Goal: Task Accomplishment & Management: Use online tool/utility

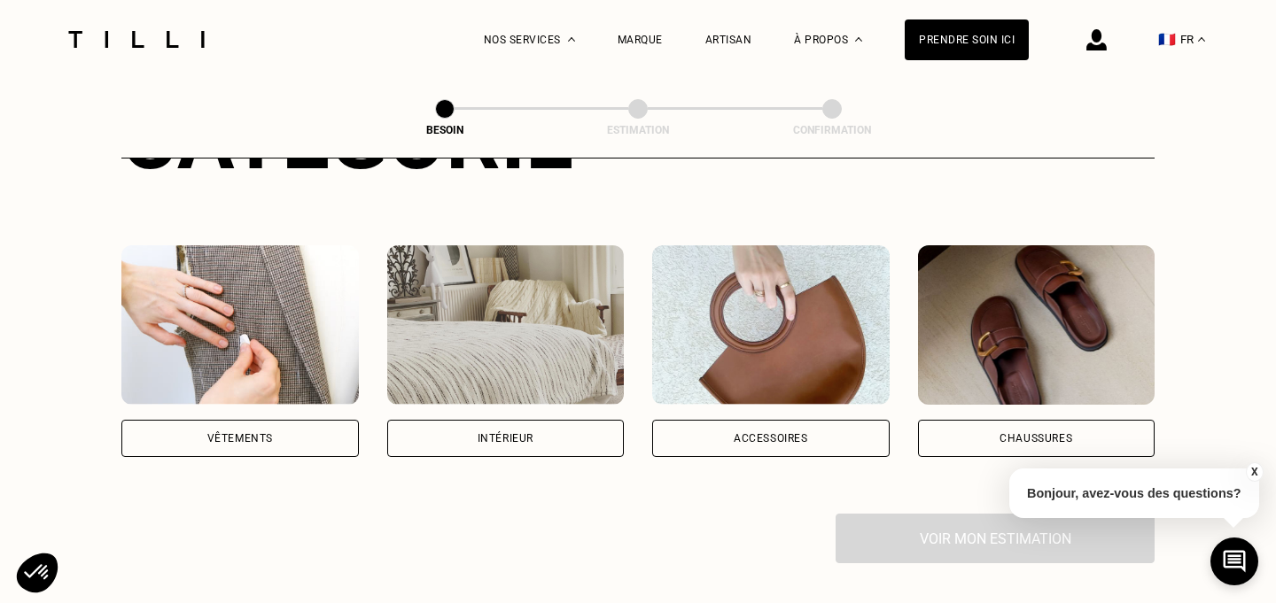
scroll to position [286, 0]
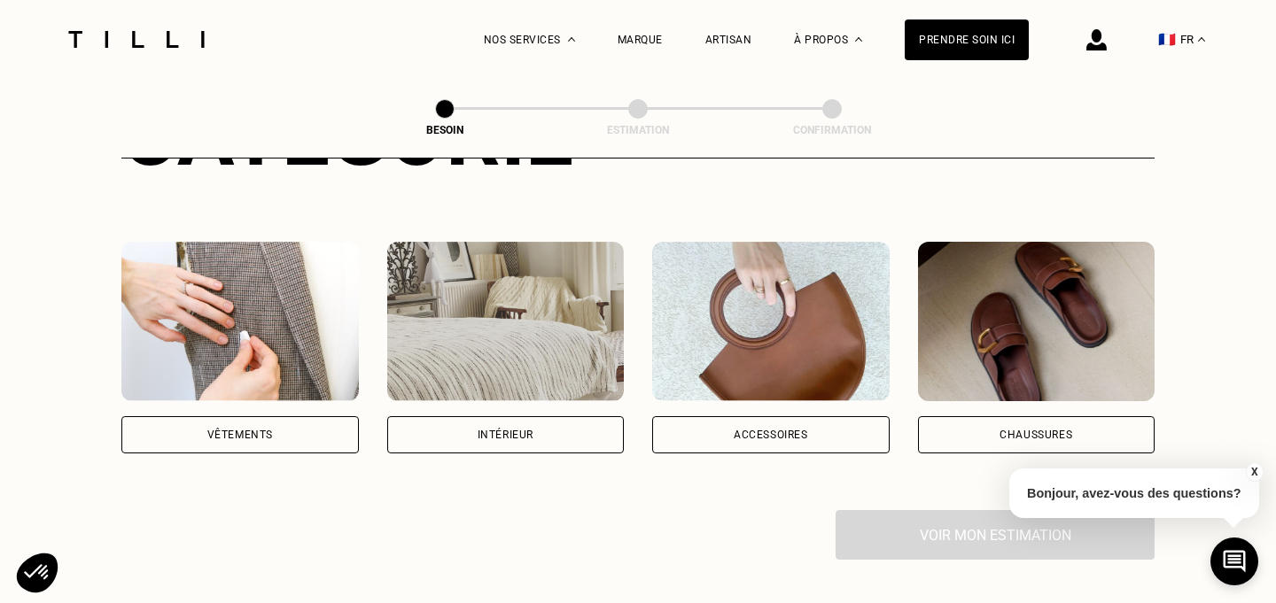
click at [240, 317] on img at bounding box center [239, 321] width 237 height 159
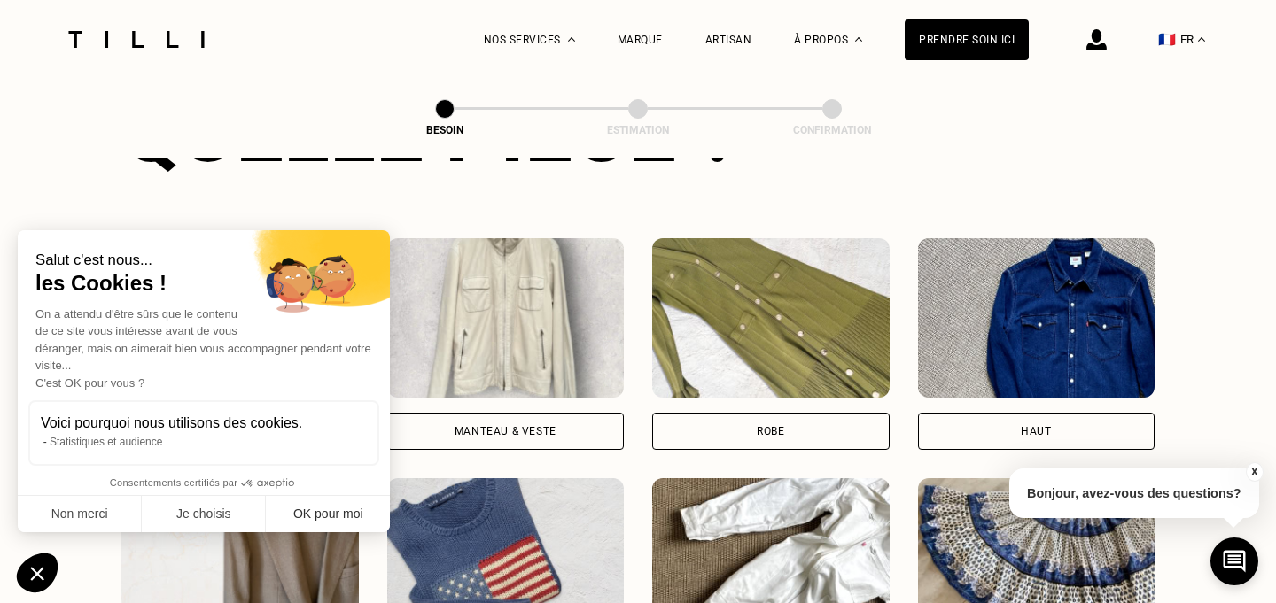
scroll to position [774, 0]
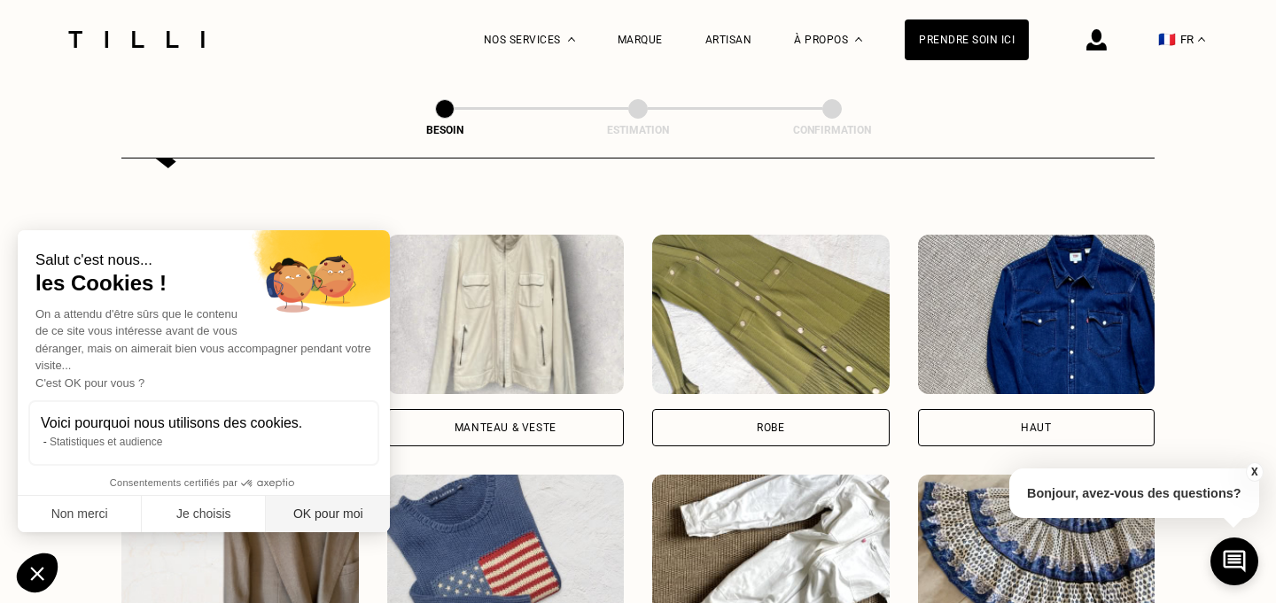
click at [351, 515] on button "OK pour moi" at bounding box center [328, 514] width 124 height 37
checkbox input "true"
click at [472, 423] on div "Manteau & Veste" at bounding box center [506, 428] width 102 height 11
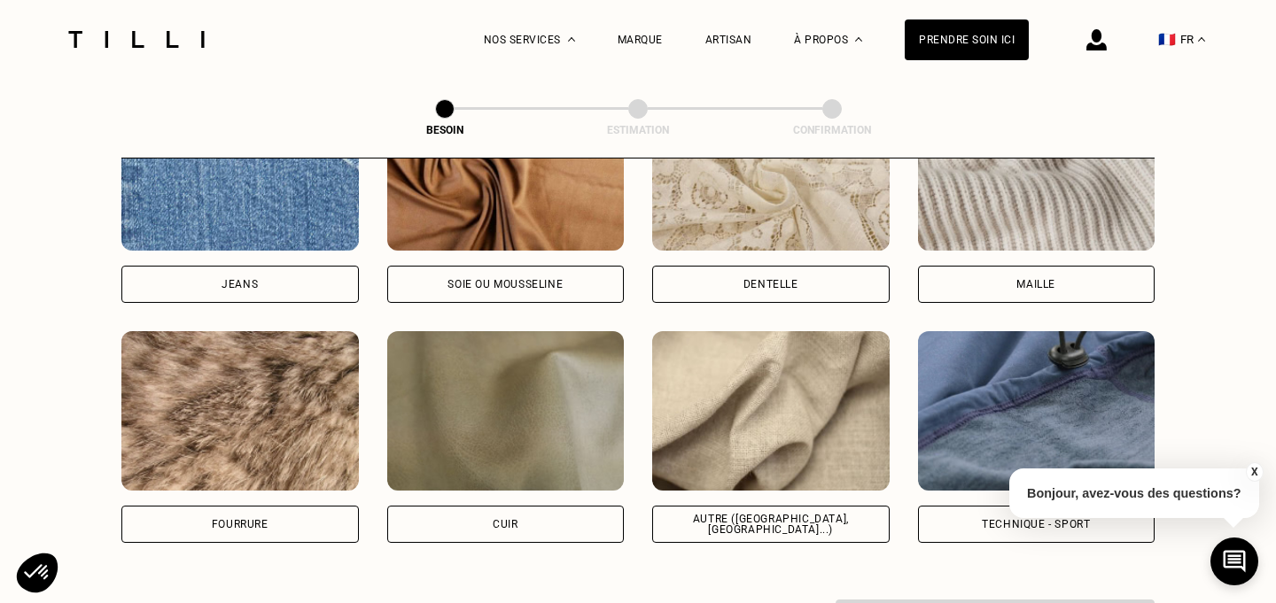
scroll to position [1973, 0]
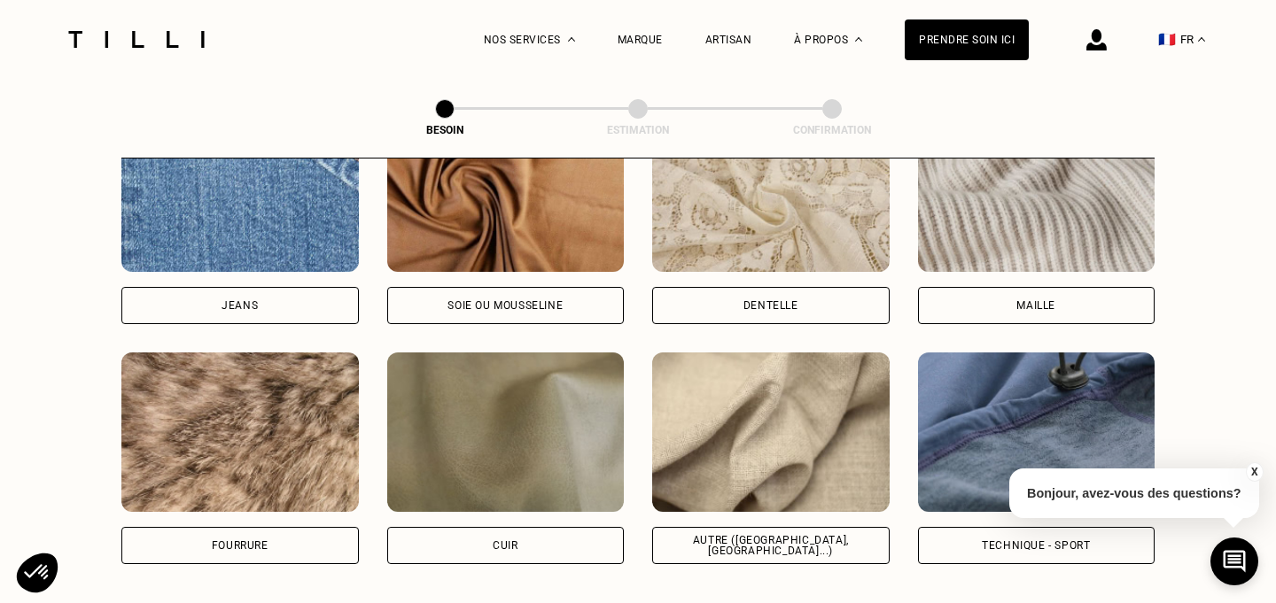
click at [1037, 300] on div "Maille" at bounding box center [1035, 305] width 39 height 11
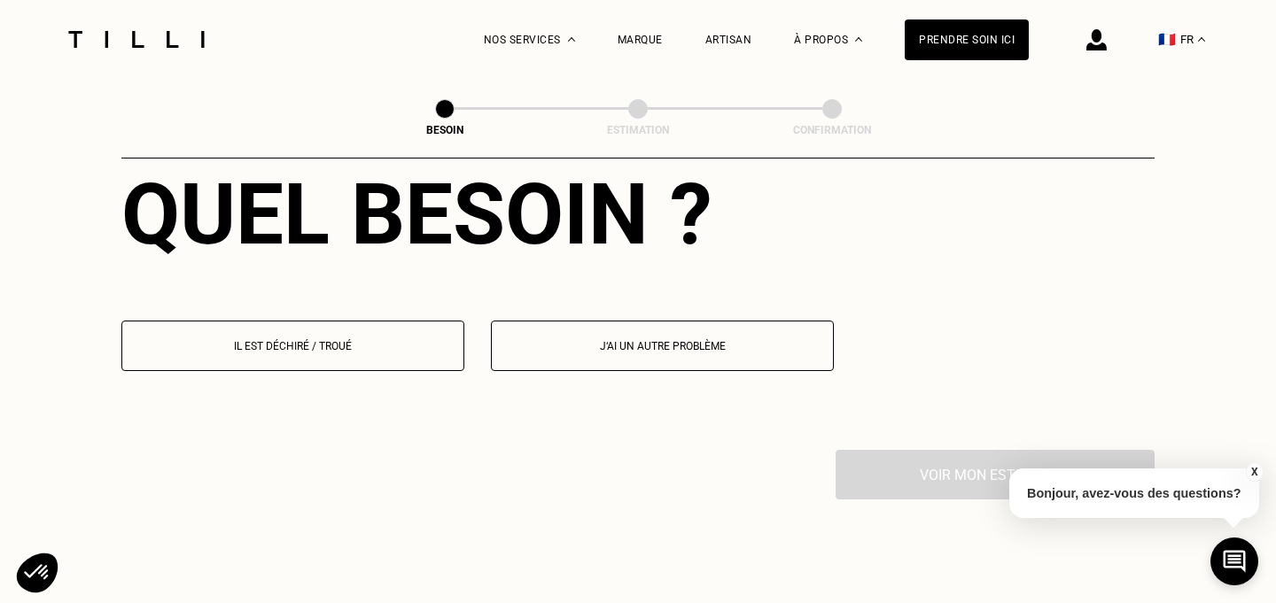
scroll to position [2516, 0]
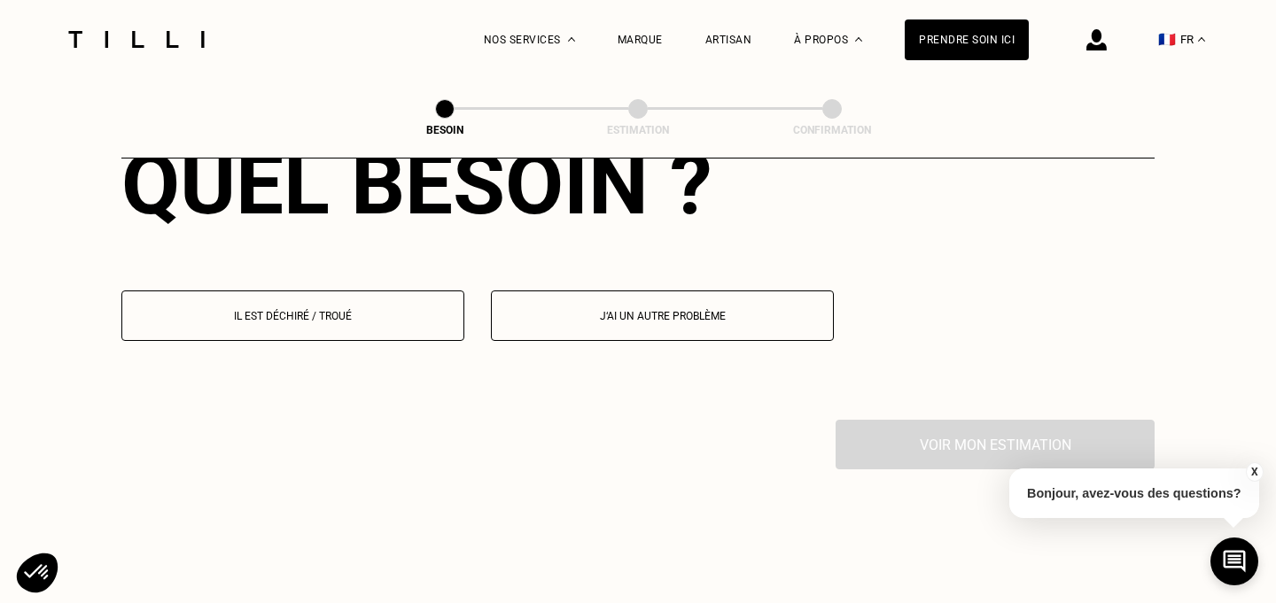
click at [581, 310] on p "J‘ai un autre problème" at bounding box center [662, 316] width 323 height 12
select select "FR"
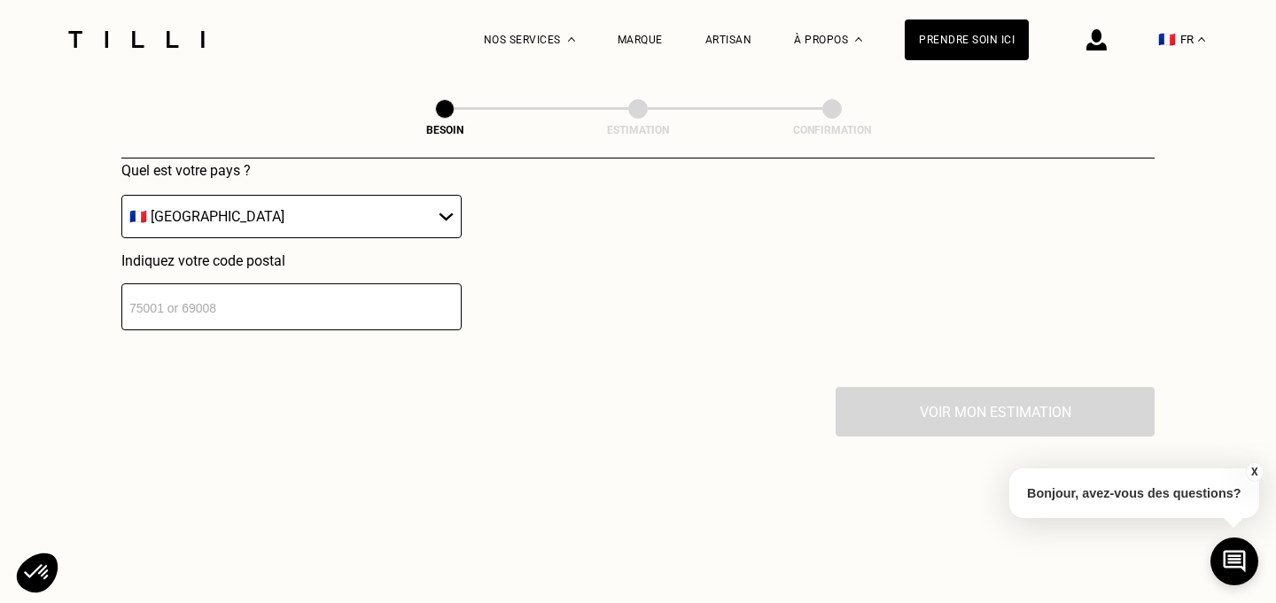
scroll to position [2987, 0]
click at [346, 290] on input "number" at bounding box center [291, 306] width 340 height 47
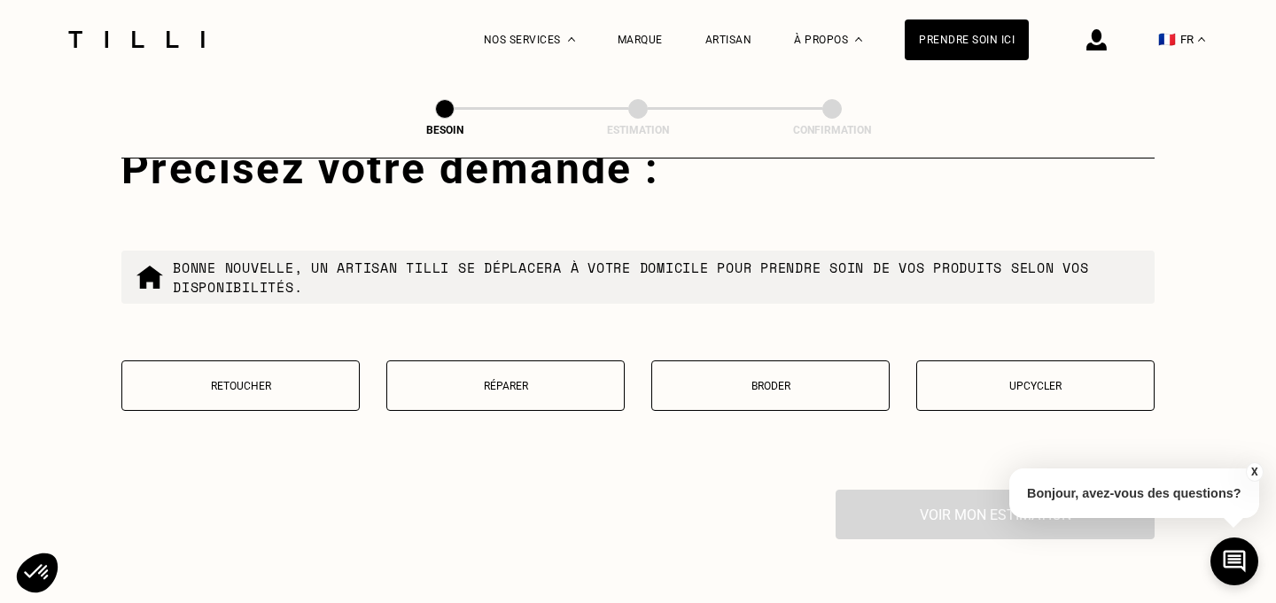
scroll to position [3222, 0]
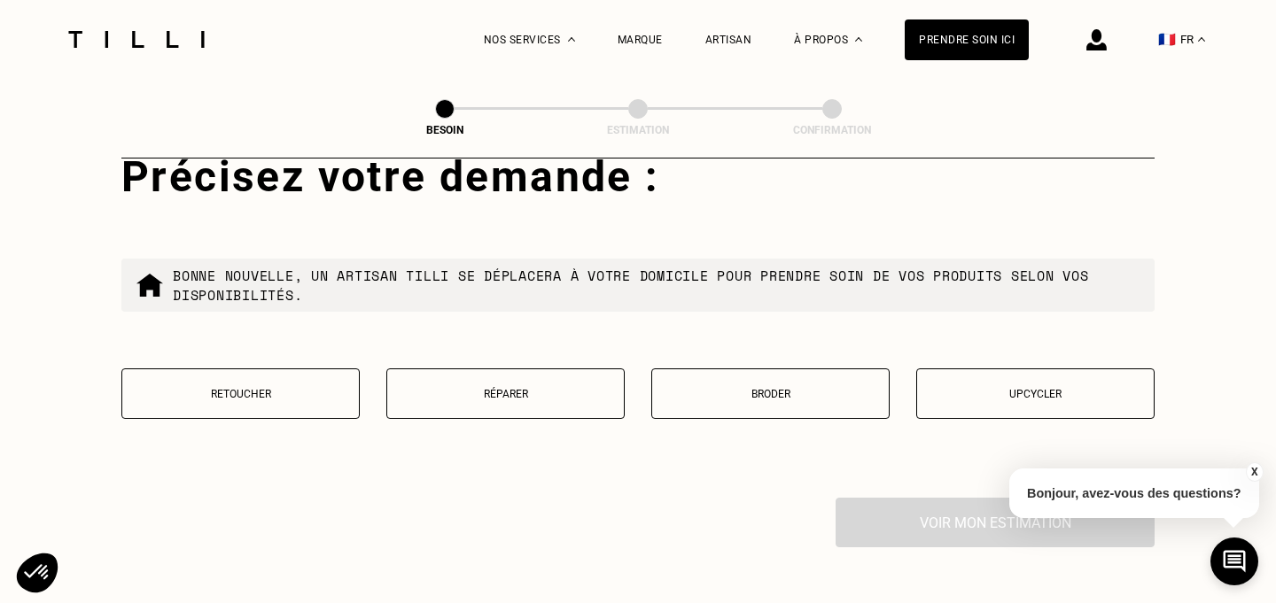
type input "75011"
click at [308, 388] on p "Retoucher" at bounding box center [240, 394] width 219 height 12
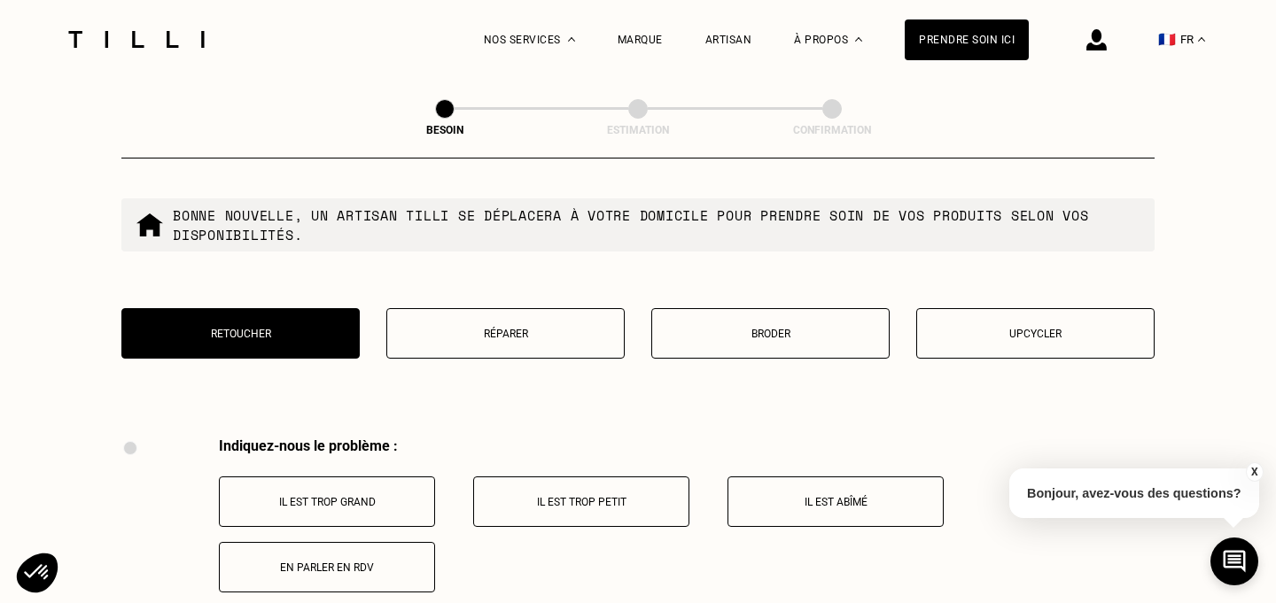
click at [952, 328] on p "Upcycler" at bounding box center [1035, 334] width 219 height 12
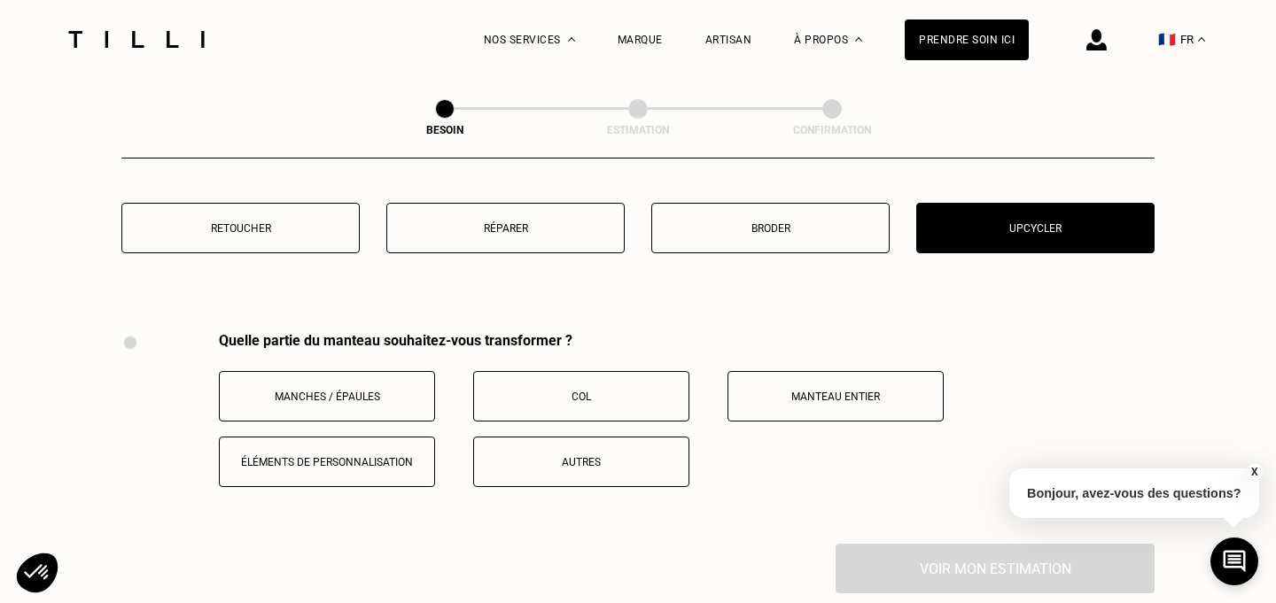
scroll to position [3377, 0]
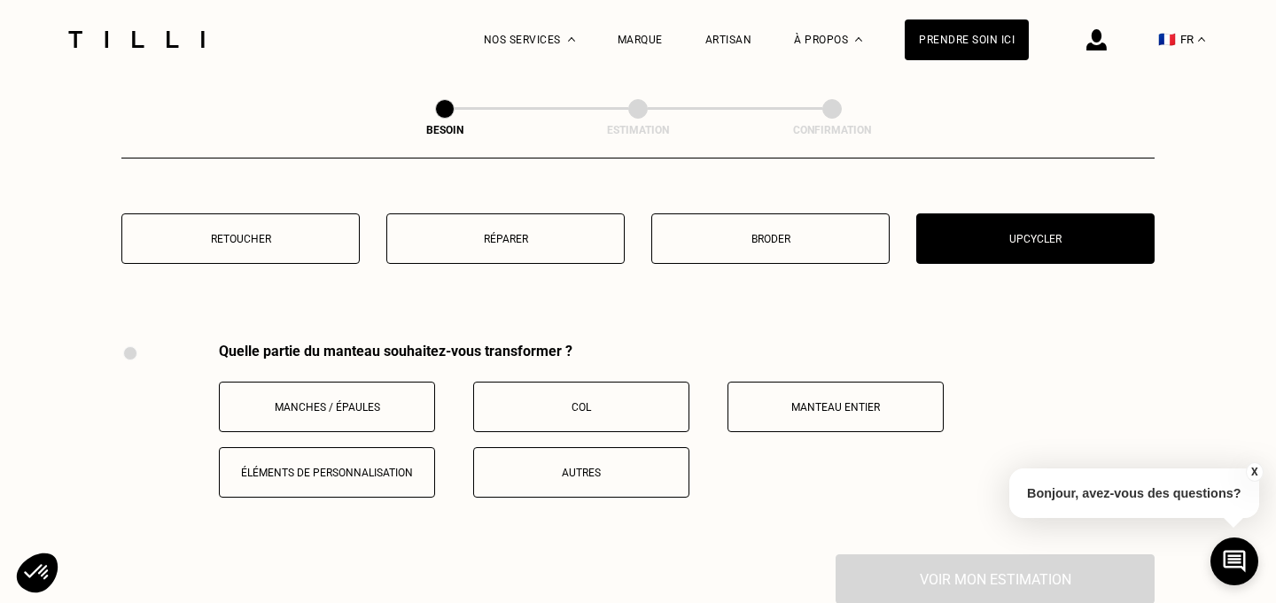
click at [303, 236] on button "Retoucher" at bounding box center [240, 239] width 238 height 51
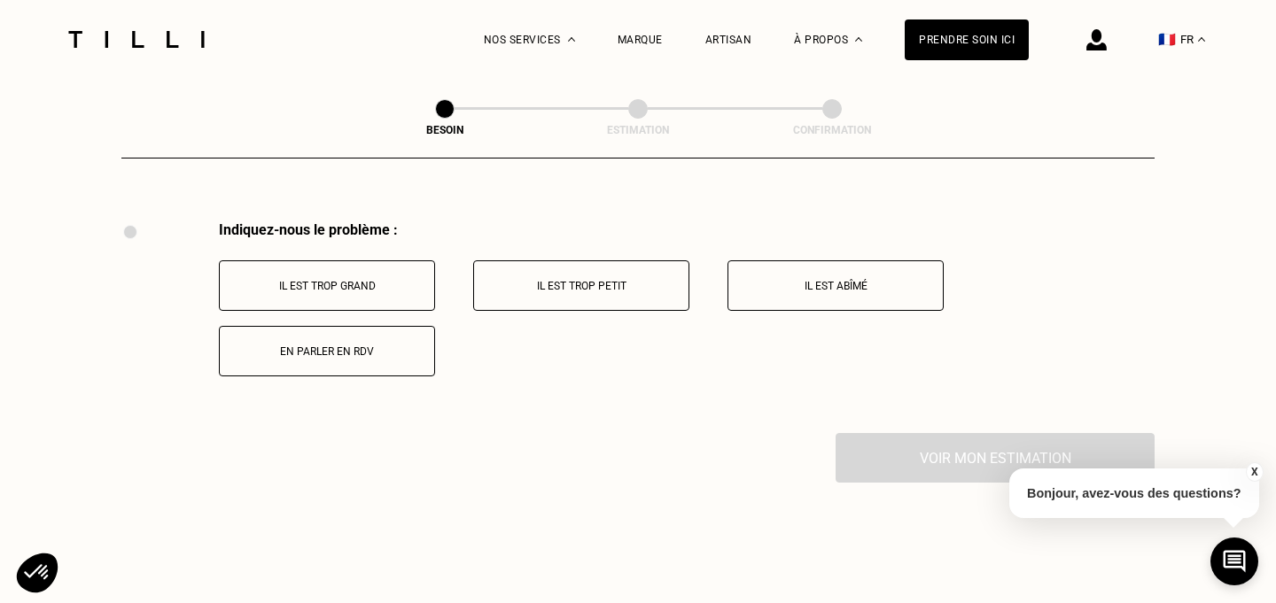
scroll to position [3503, 0]
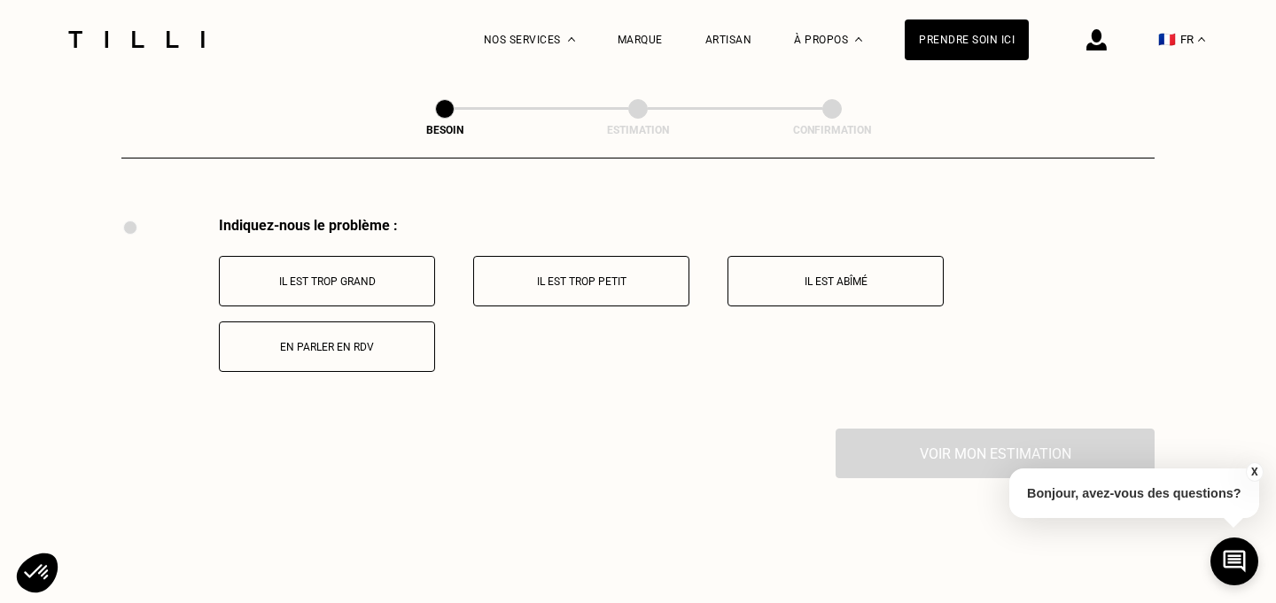
click at [327, 276] on p "Il est trop grand" at bounding box center [327, 282] width 197 height 12
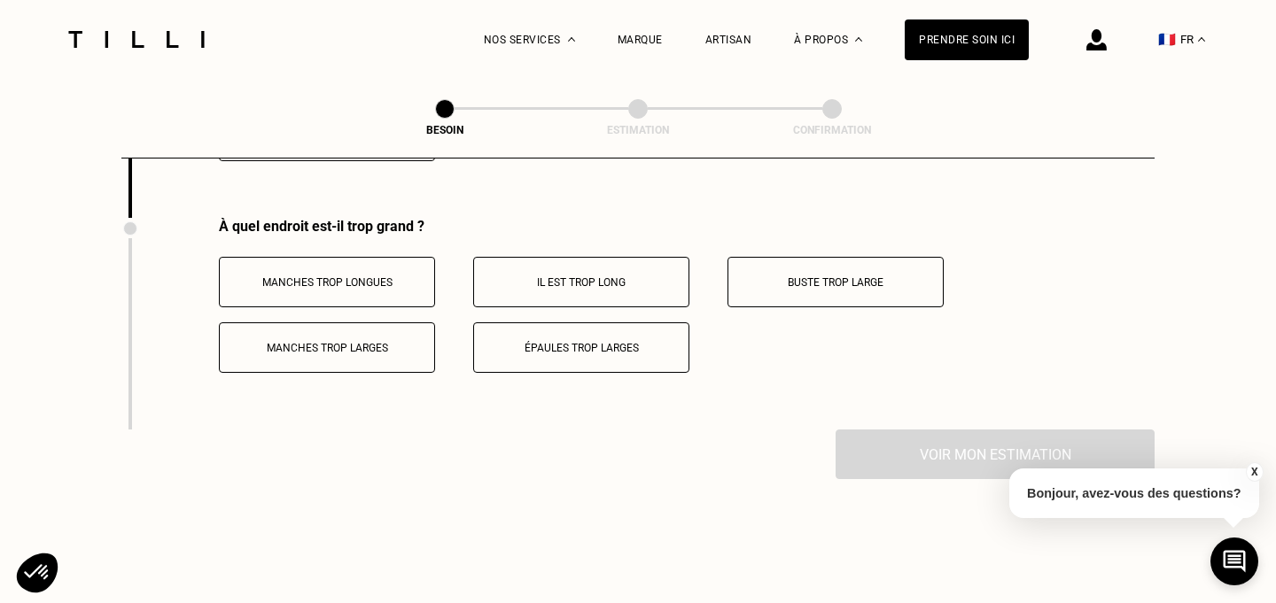
scroll to position [3715, 0]
click at [647, 335] on button "Épaules trop larges" at bounding box center [581, 347] width 216 height 51
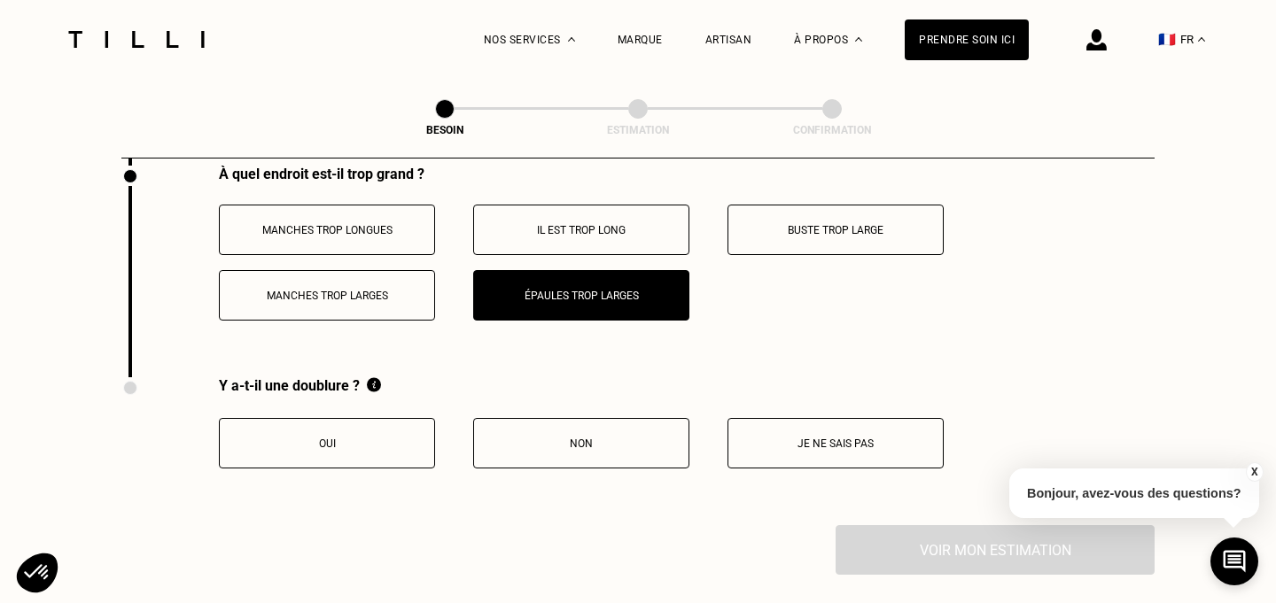
scroll to position [3767, 0]
click at [806, 437] on p "Je ne sais pas" at bounding box center [835, 443] width 197 height 12
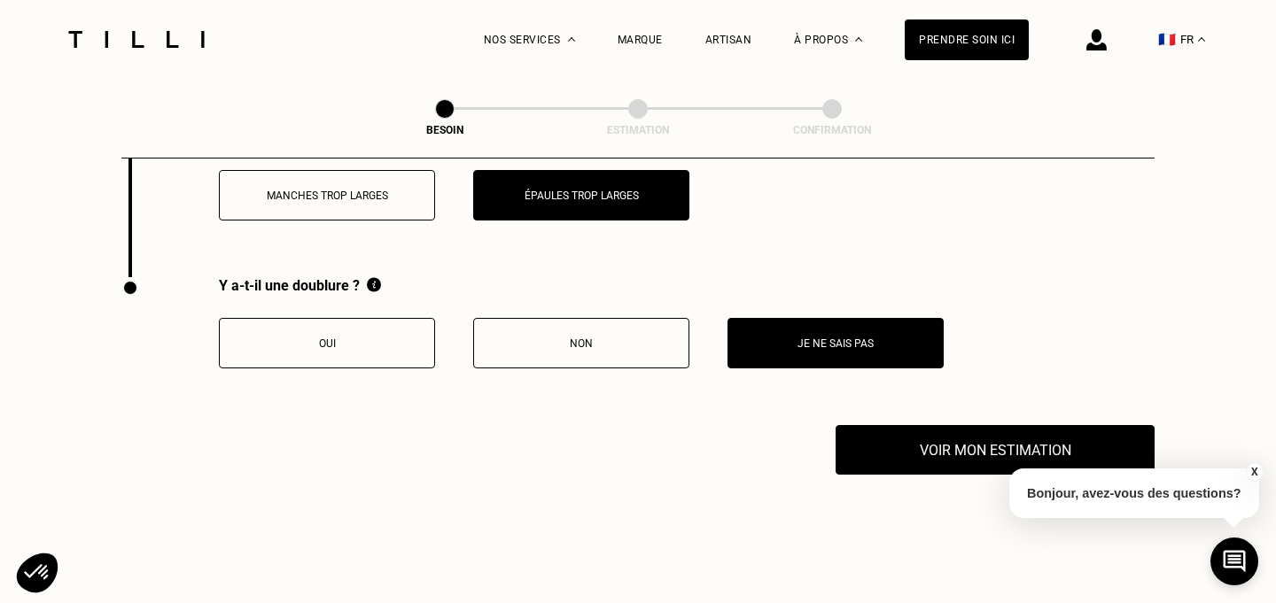
scroll to position [3884, 0]
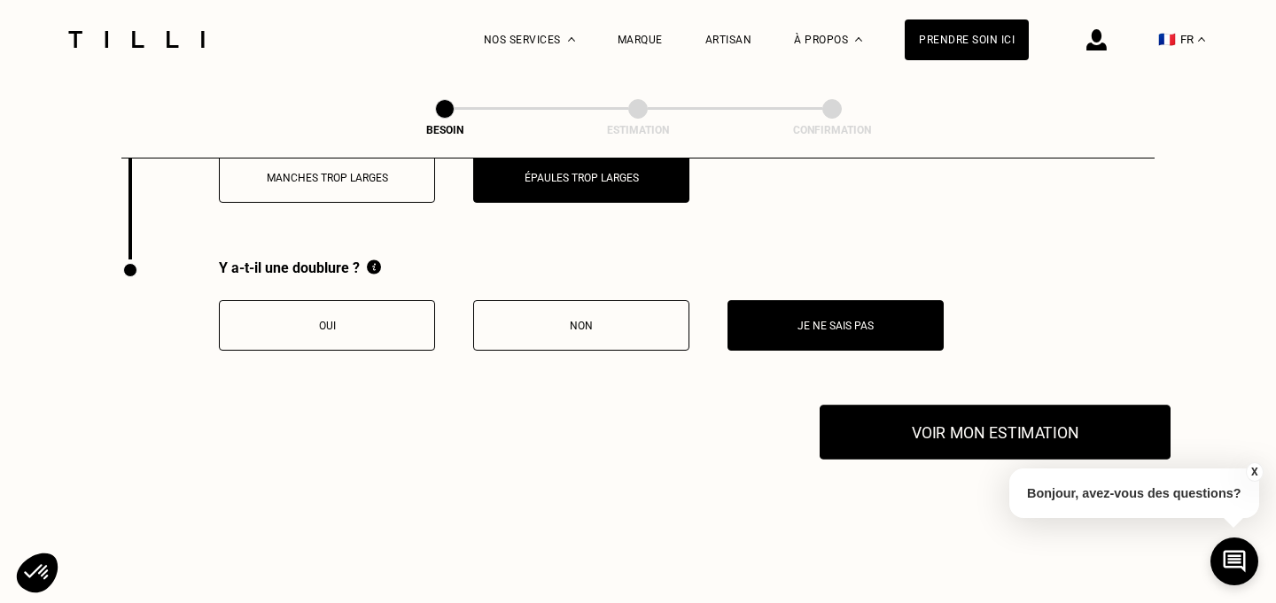
click at [921, 405] on button "Voir mon estimation" at bounding box center [995, 432] width 351 height 55
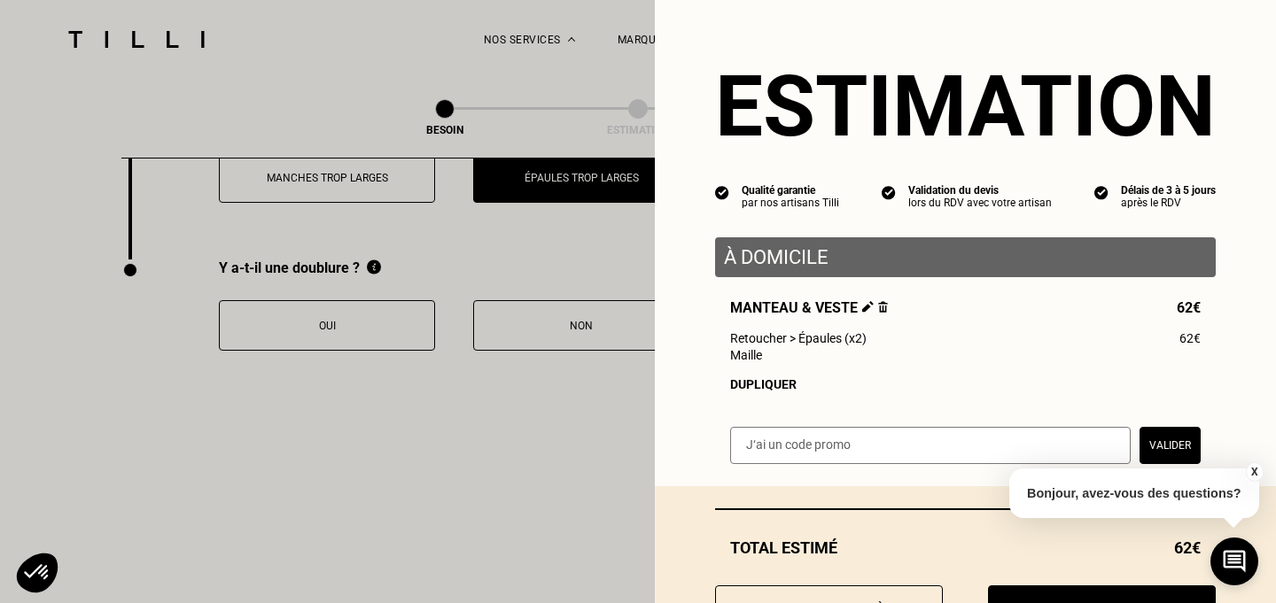
click at [1254, 470] on button "X" at bounding box center [1254, 471] width 18 height 19
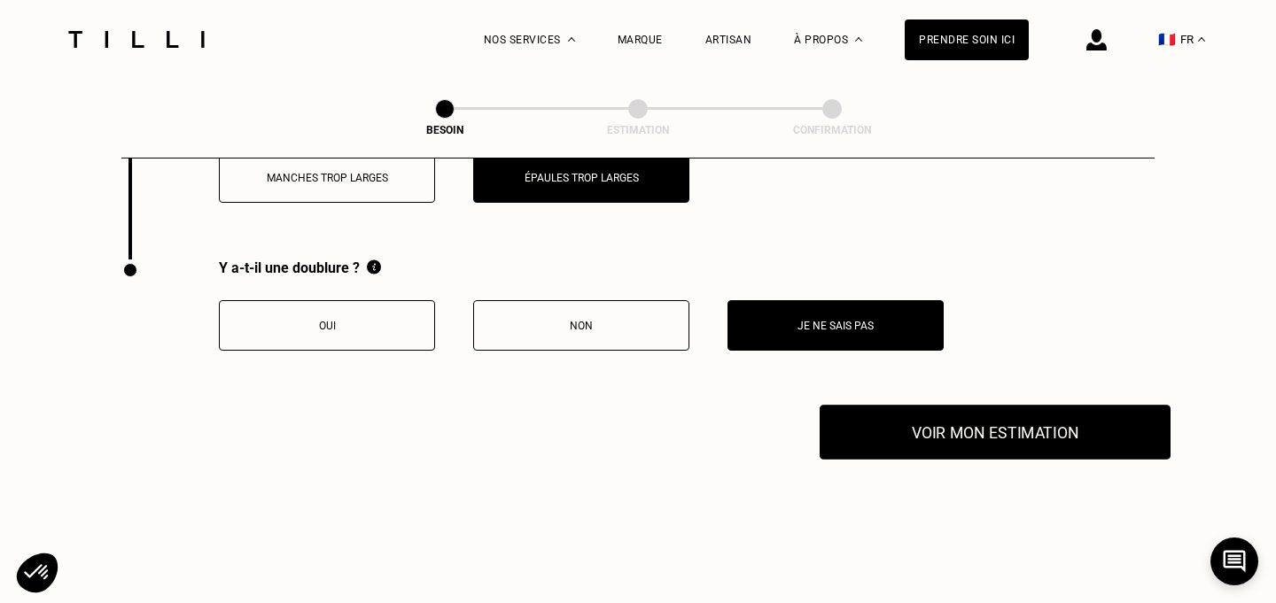
click at [1023, 406] on button "Voir mon estimation" at bounding box center [995, 432] width 351 height 55
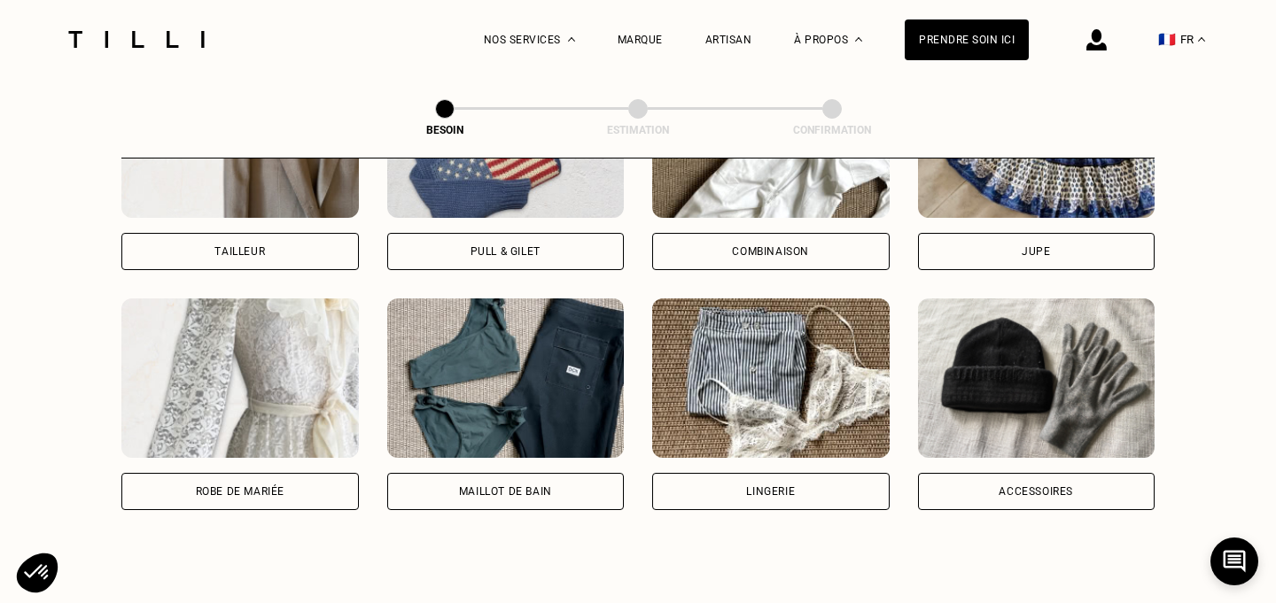
scroll to position [0, 0]
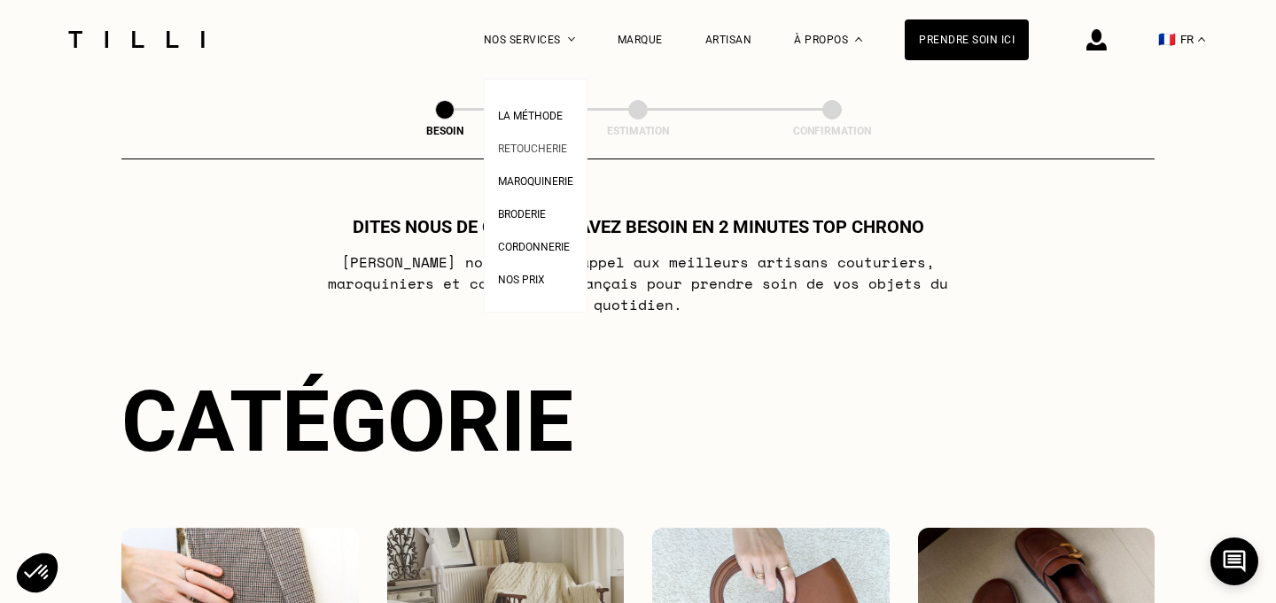
click at [532, 143] on span "Retoucherie" at bounding box center [532, 149] width 69 height 12
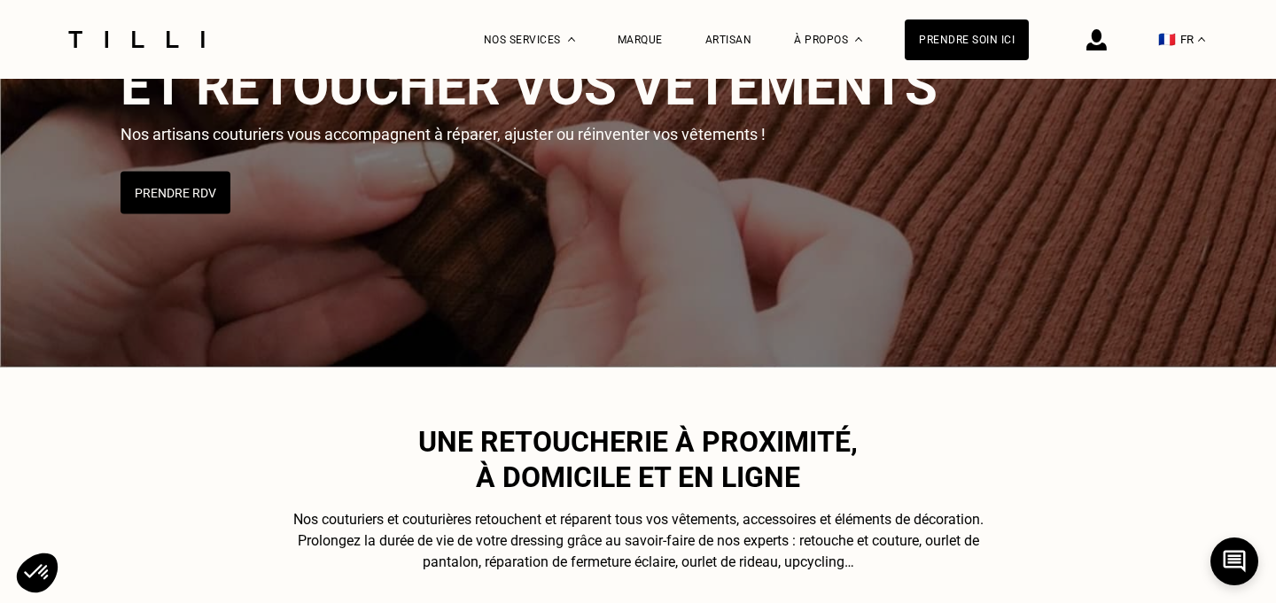
scroll to position [242, 0]
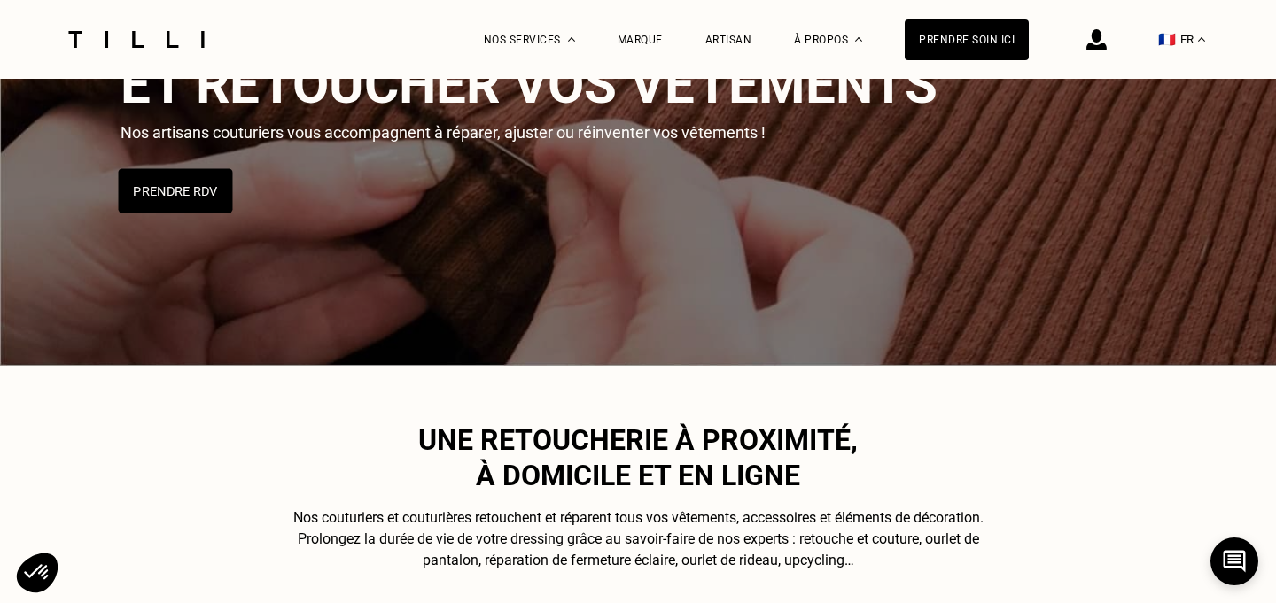
click at [178, 184] on button "Prendre RDV" at bounding box center [176, 191] width 114 height 44
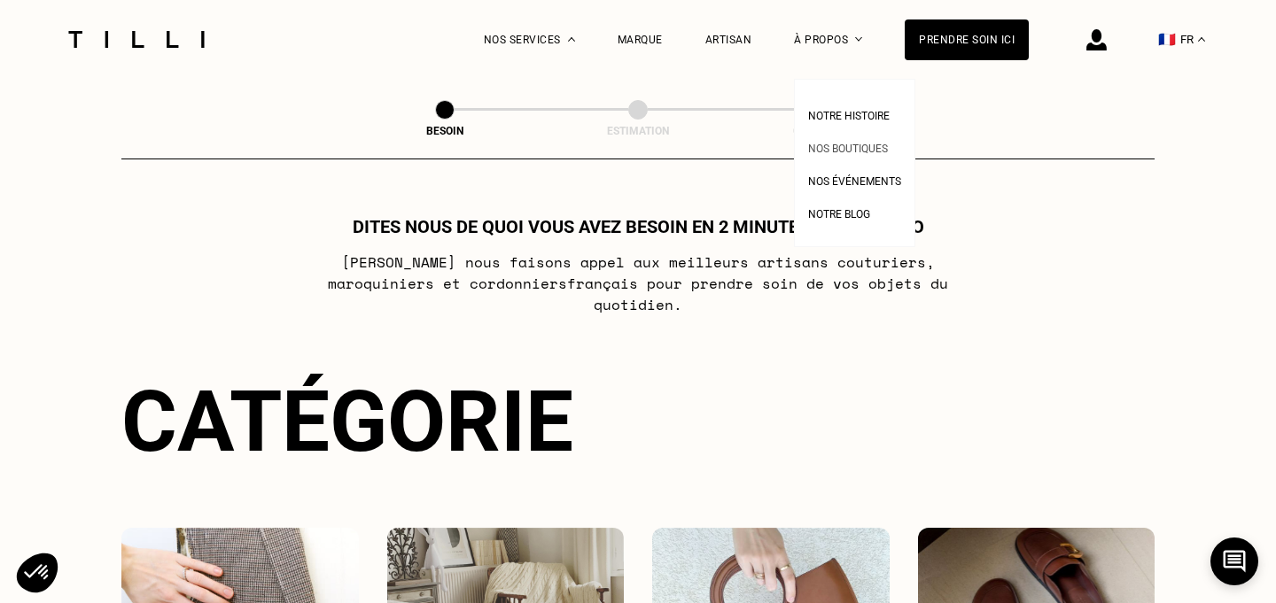
click at [837, 148] on span "Nos boutiques" at bounding box center [848, 149] width 80 height 12
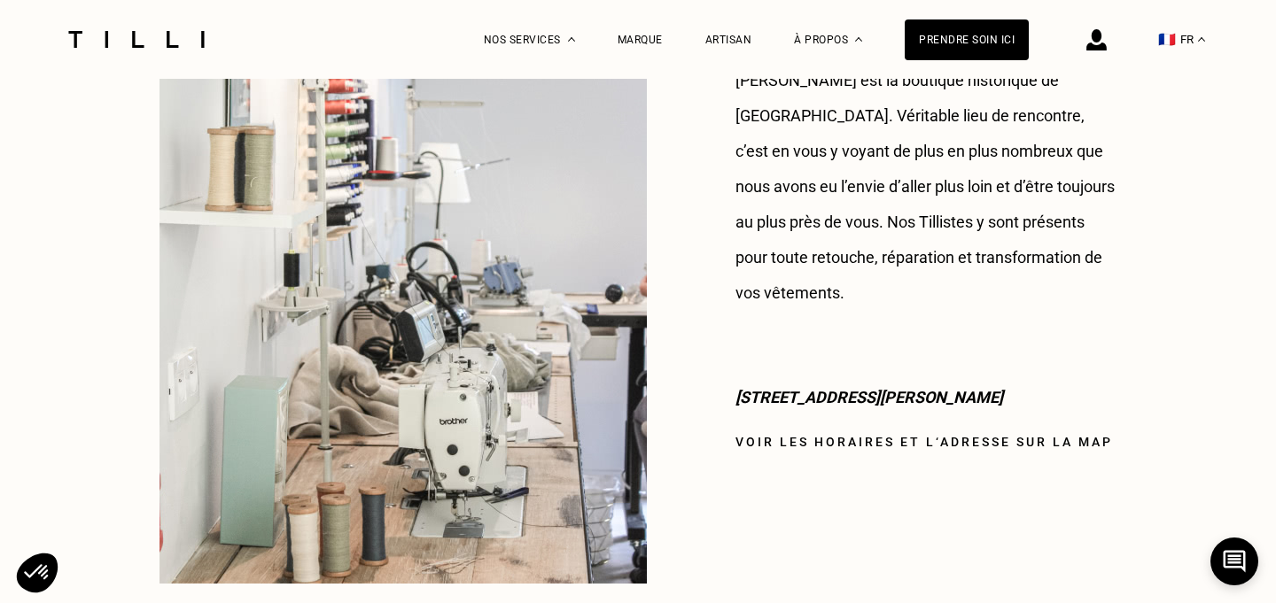
scroll to position [1529, 0]
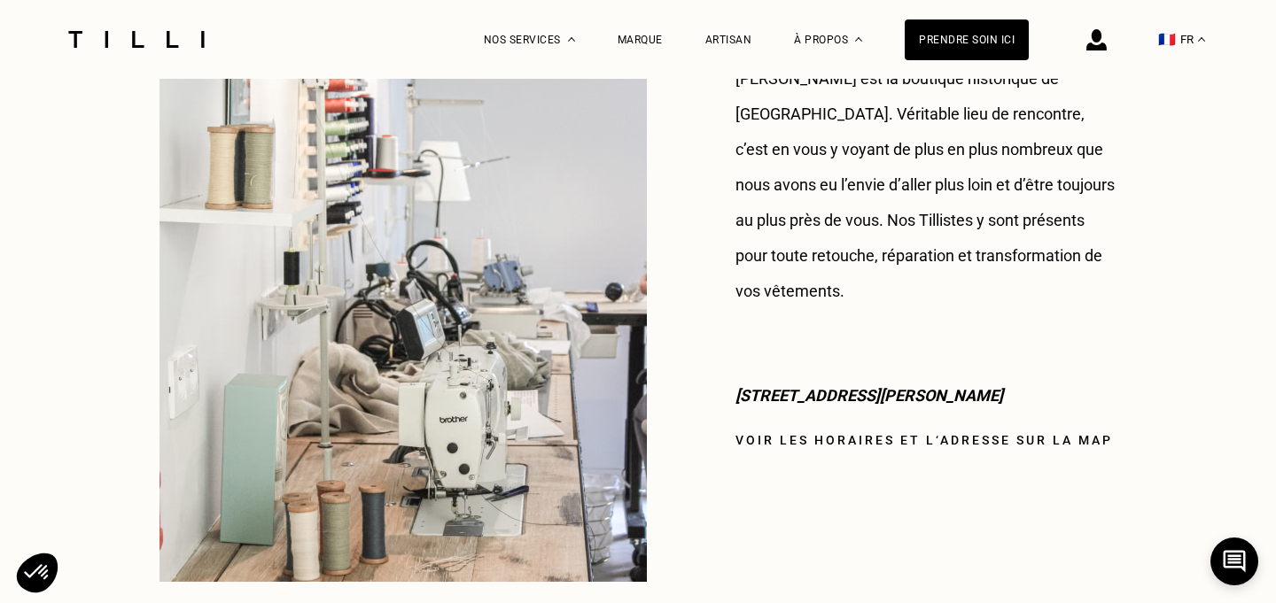
click at [853, 433] on link "Voir les horaires et l‘adresse sur la map" at bounding box center [923, 440] width 377 height 14
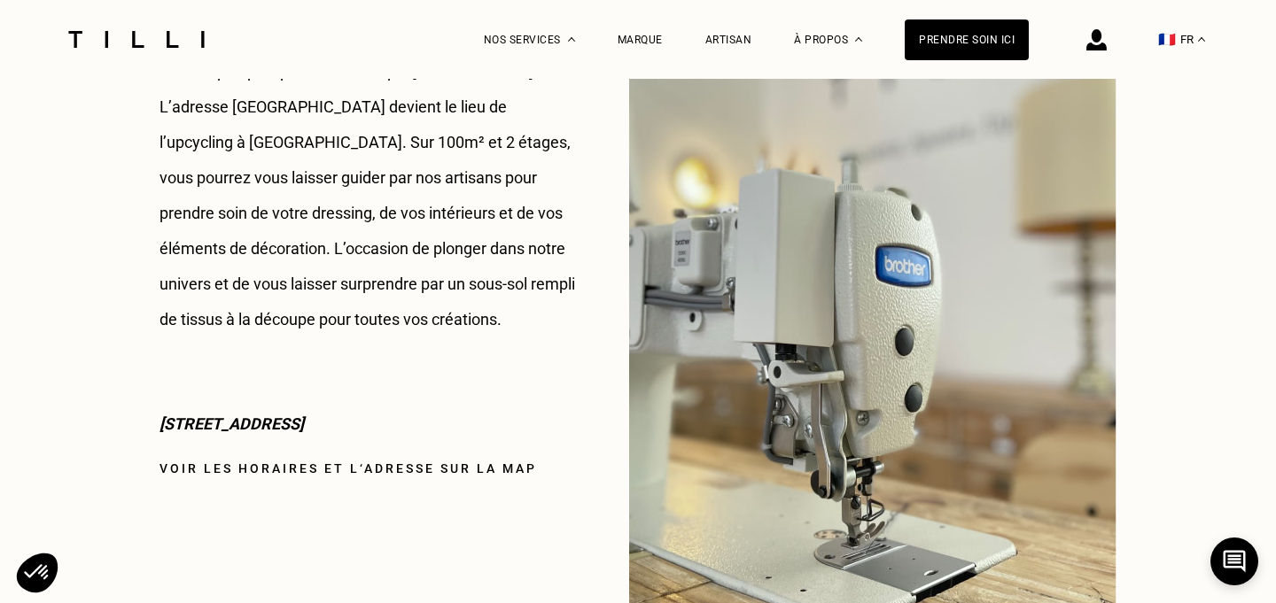
scroll to position [2330, 0]
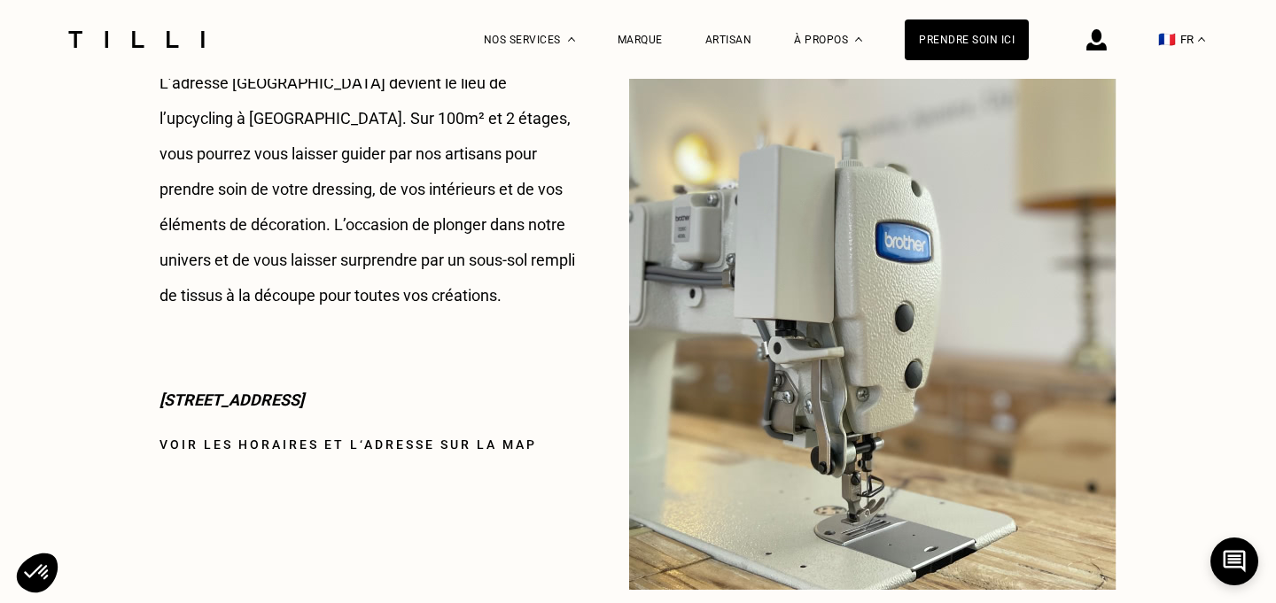
click at [293, 447] on link "Voir les horaires et l‘adresse sur la map" at bounding box center [347, 445] width 377 height 14
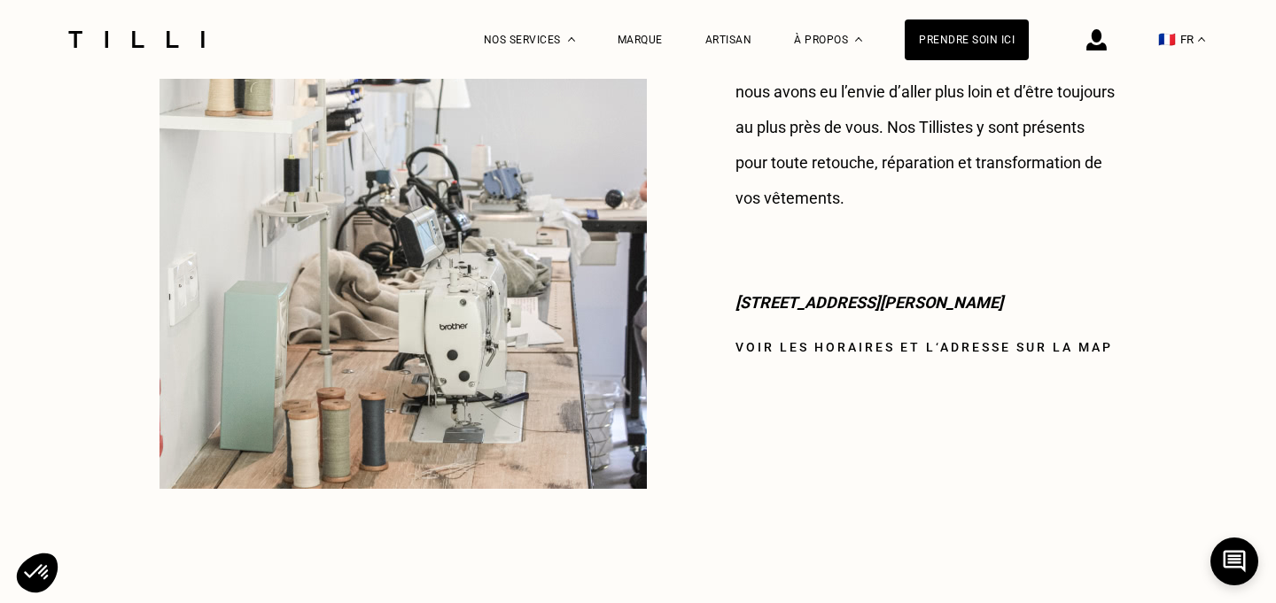
scroll to position [1623, 0]
click at [862, 284] on p "[STREET_ADDRESS][PERSON_NAME]" at bounding box center [925, 301] width 381 height 35
click at [855, 339] on link "Voir les horaires et l‘adresse sur la map" at bounding box center [923, 346] width 377 height 14
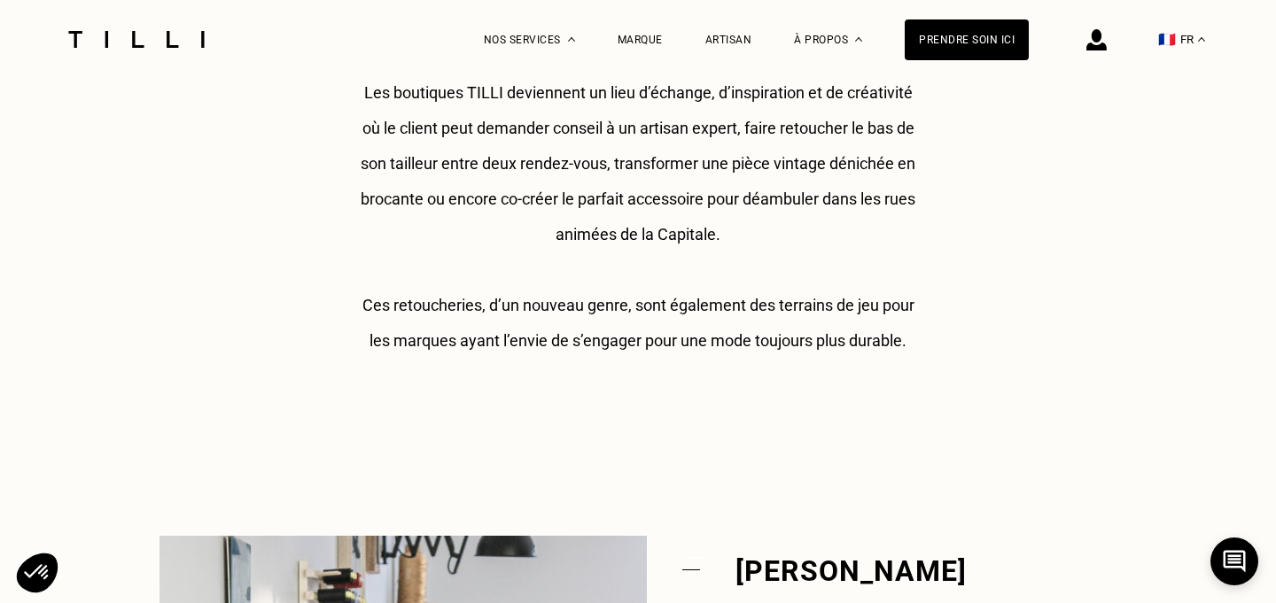
scroll to position [500, 0]
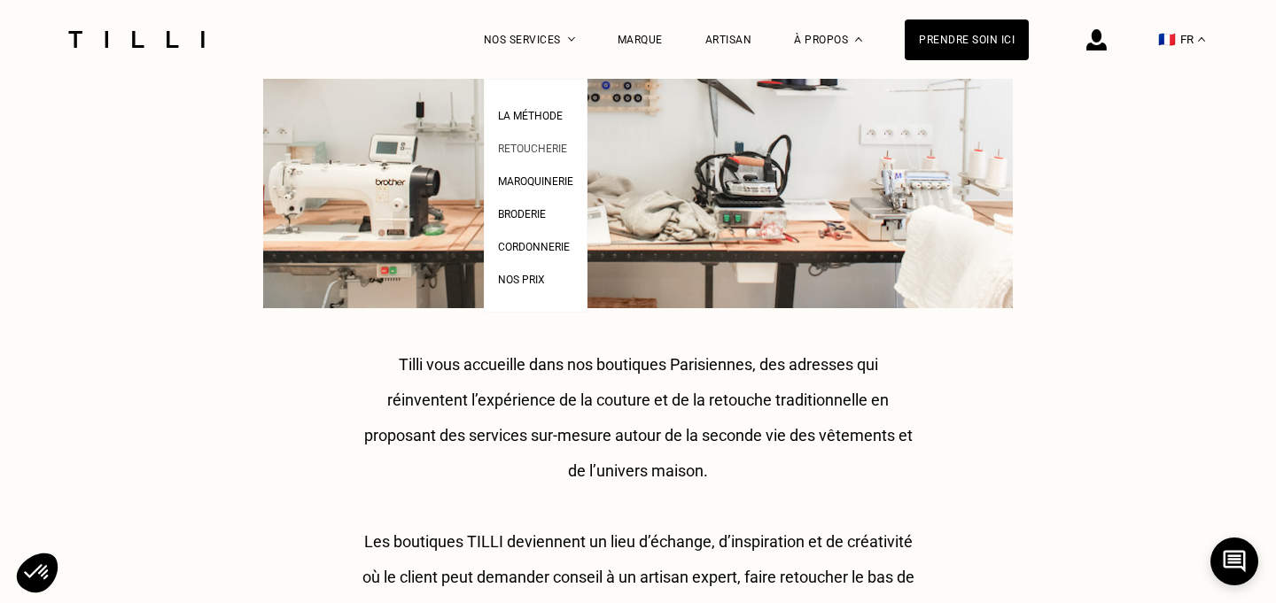
click at [541, 144] on span "Retoucherie" at bounding box center [532, 149] width 69 height 12
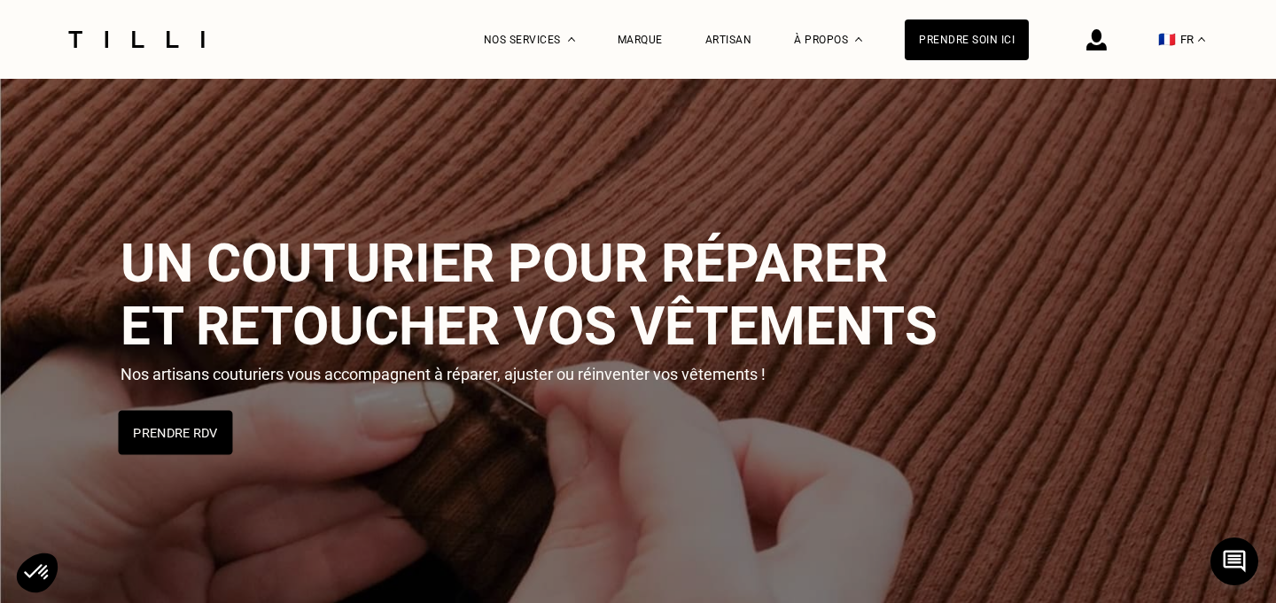
click at [183, 425] on button "Prendre RDV" at bounding box center [176, 433] width 114 height 44
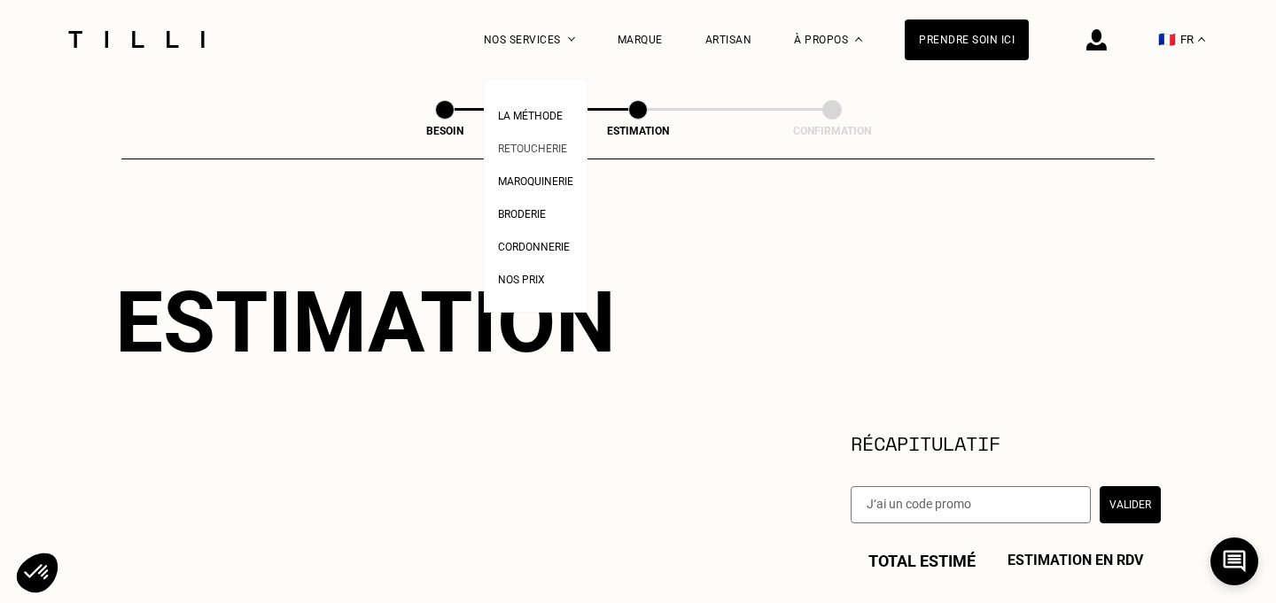
click at [541, 144] on span "Retoucherie" at bounding box center [532, 149] width 69 height 12
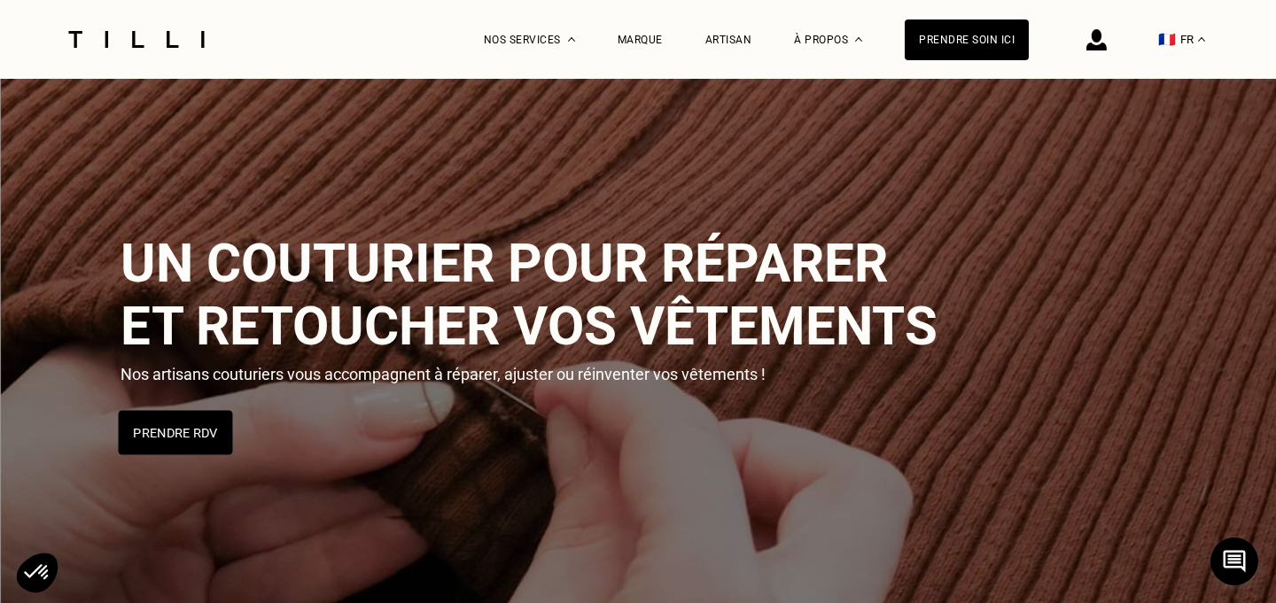
click at [183, 423] on button "Prendre RDV" at bounding box center [176, 433] width 114 height 44
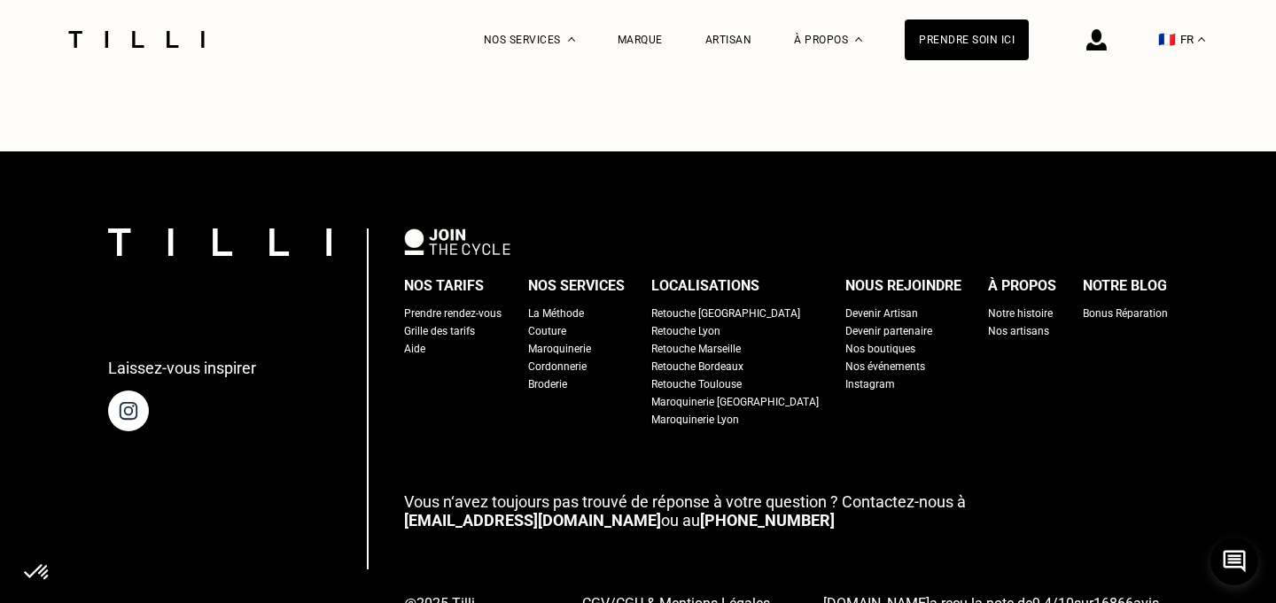
scroll to position [1091, 0]
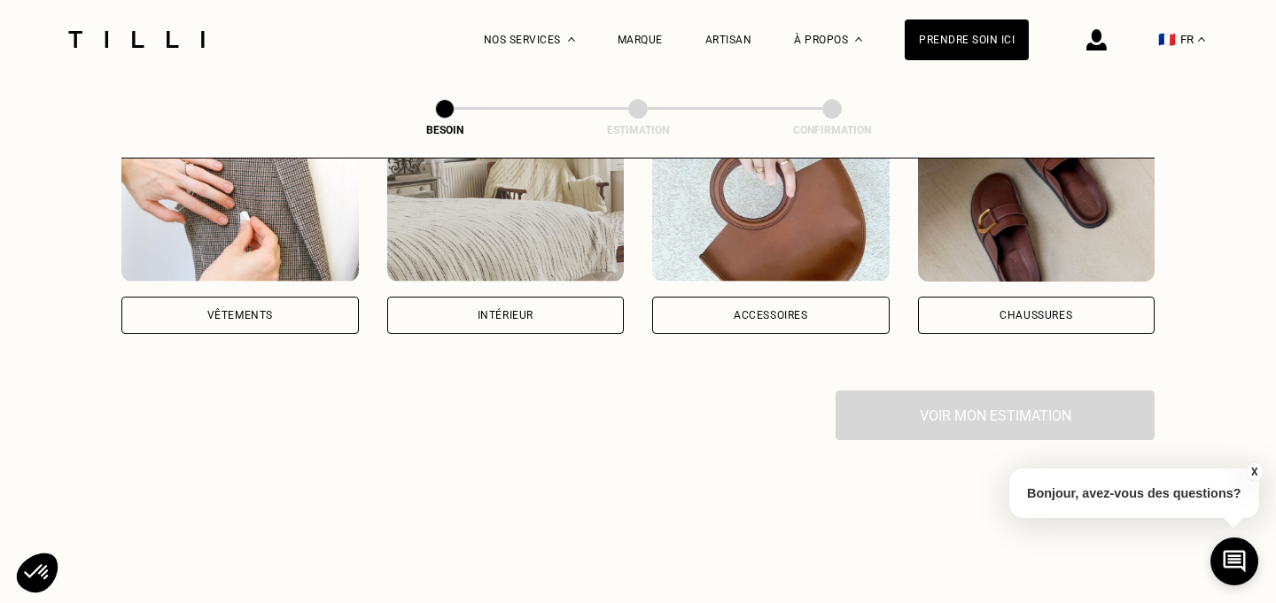
click at [175, 297] on div "Vêtements" at bounding box center [239, 315] width 237 height 37
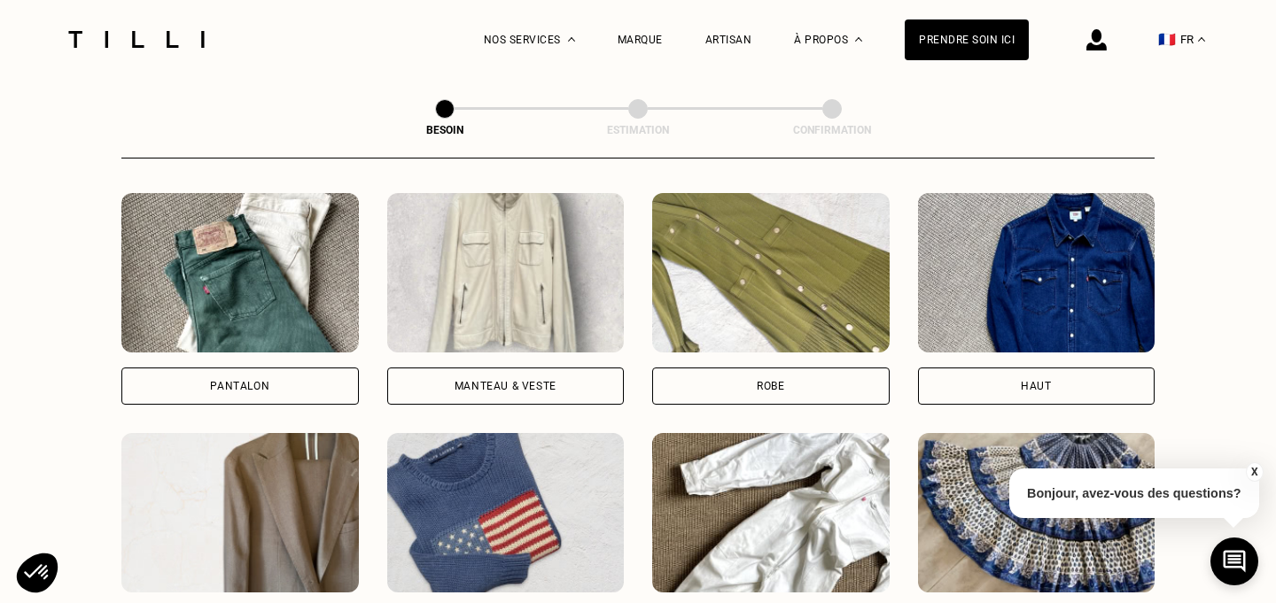
click at [493, 259] on img at bounding box center [505, 272] width 237 height 159
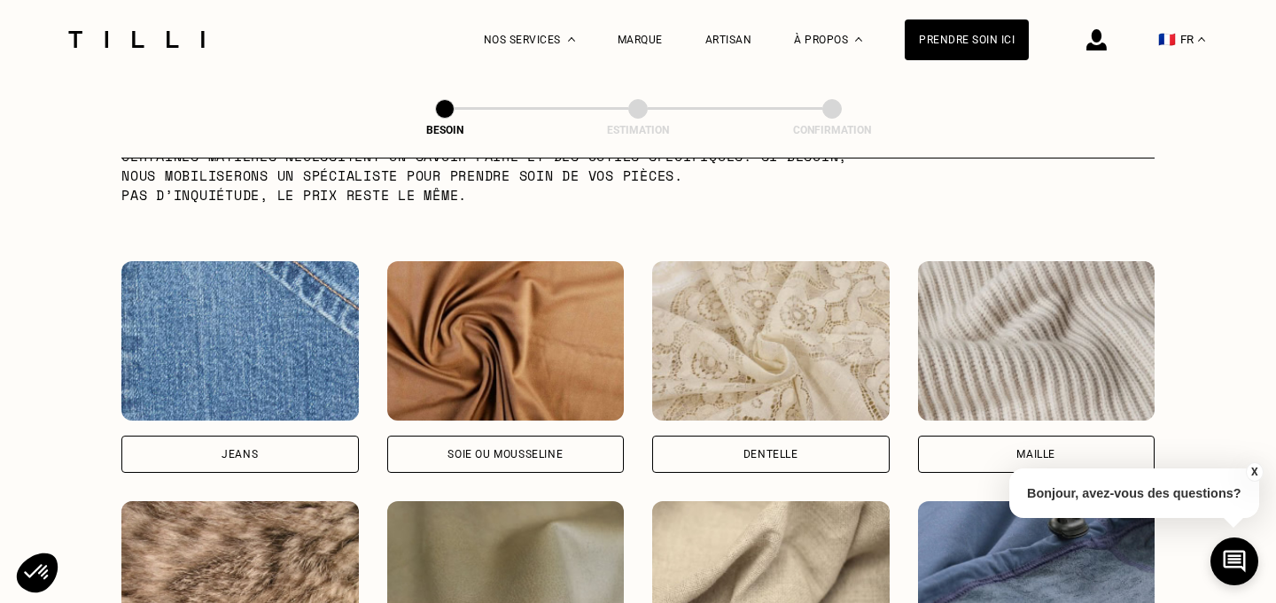
click at [1014, 382] on img at bounding box center [1036, 340] width 237 height 159
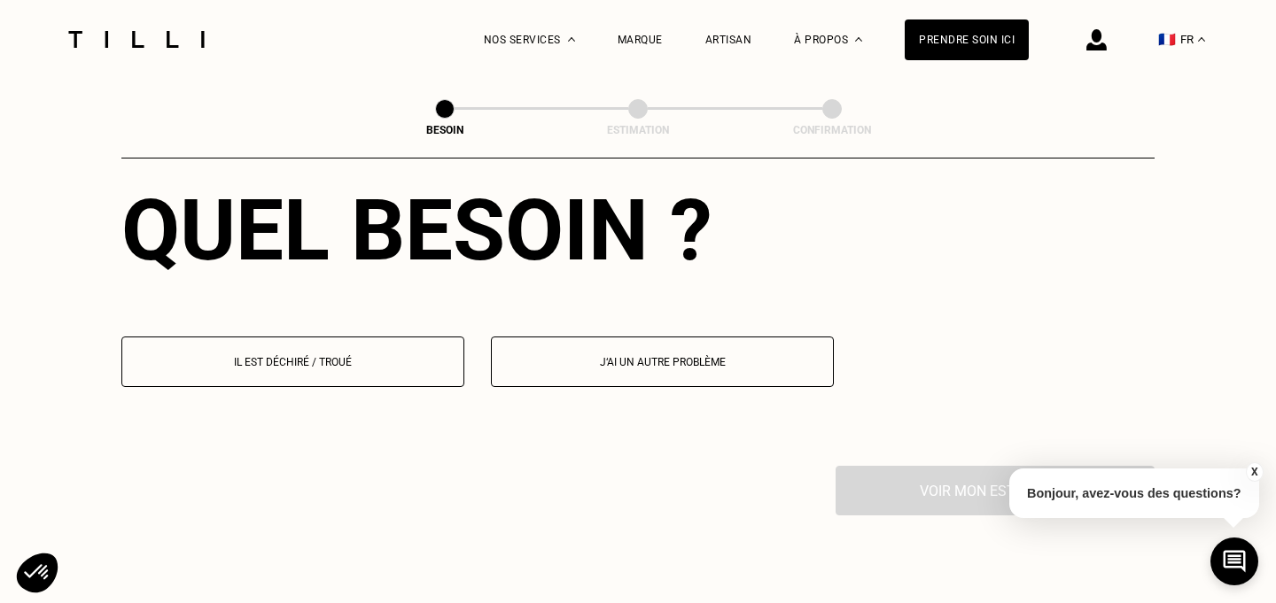
scroll to position [2471, 0]
click at [600, 351] on button "J‘ai un autre problème" at bounding box center [662, 361] width 343 height 51
select select "FR"
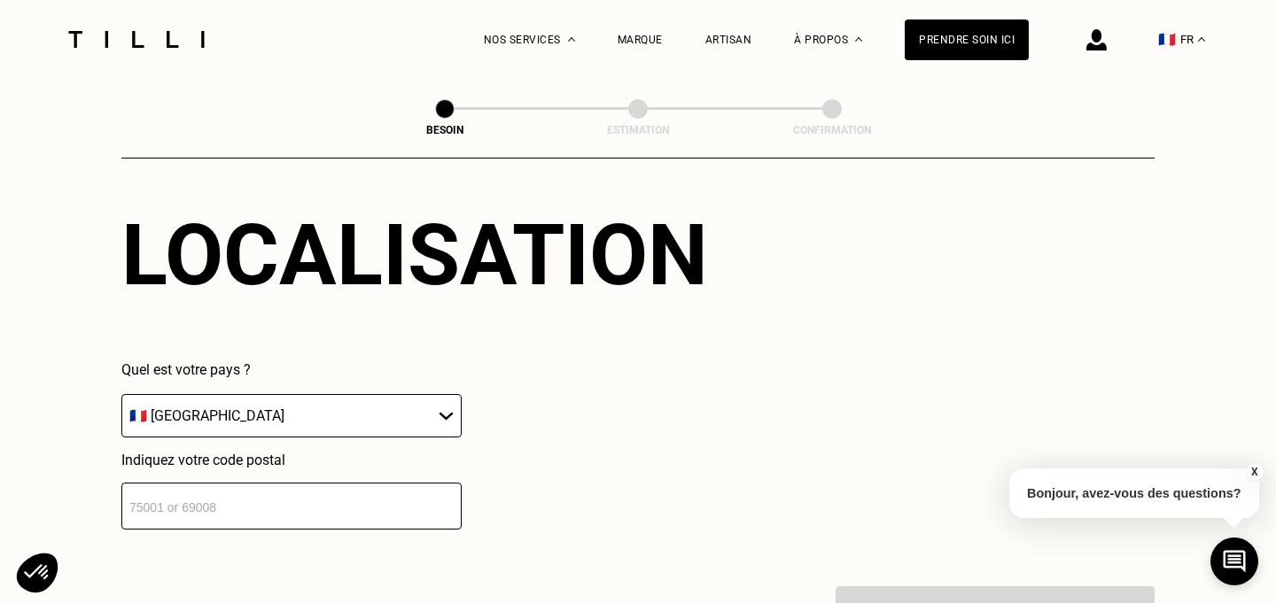
scroll to position [2789, 0]
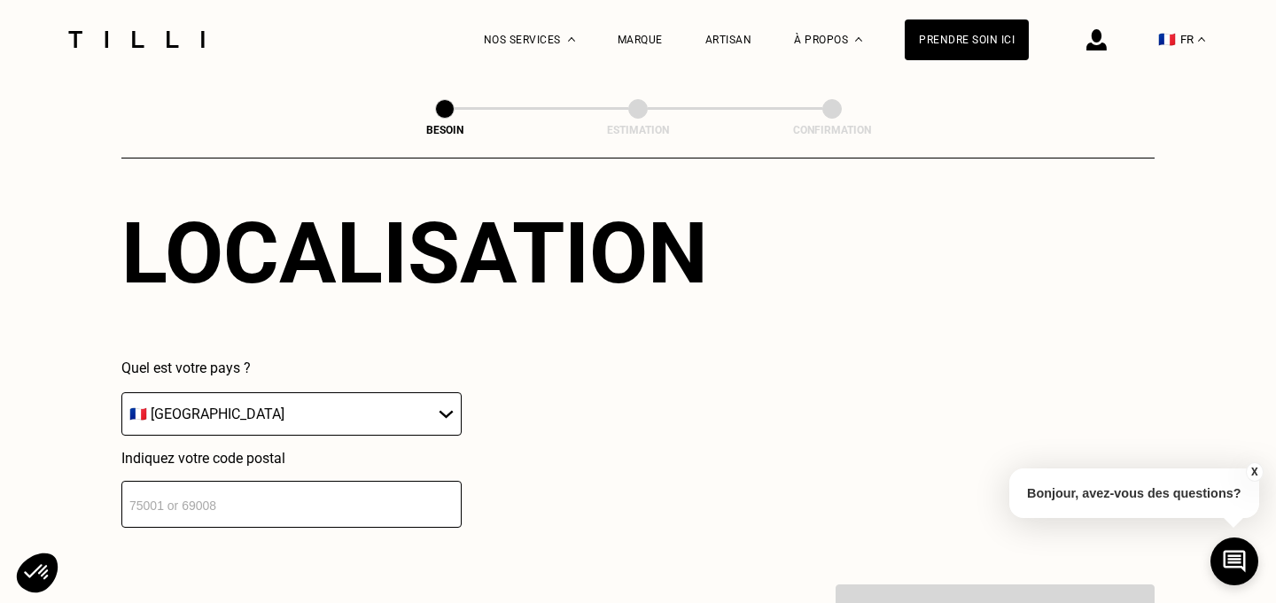
click at [317, 489] on input "number" at bounding box center [291, 504] width 340 height 47
type input "75011"
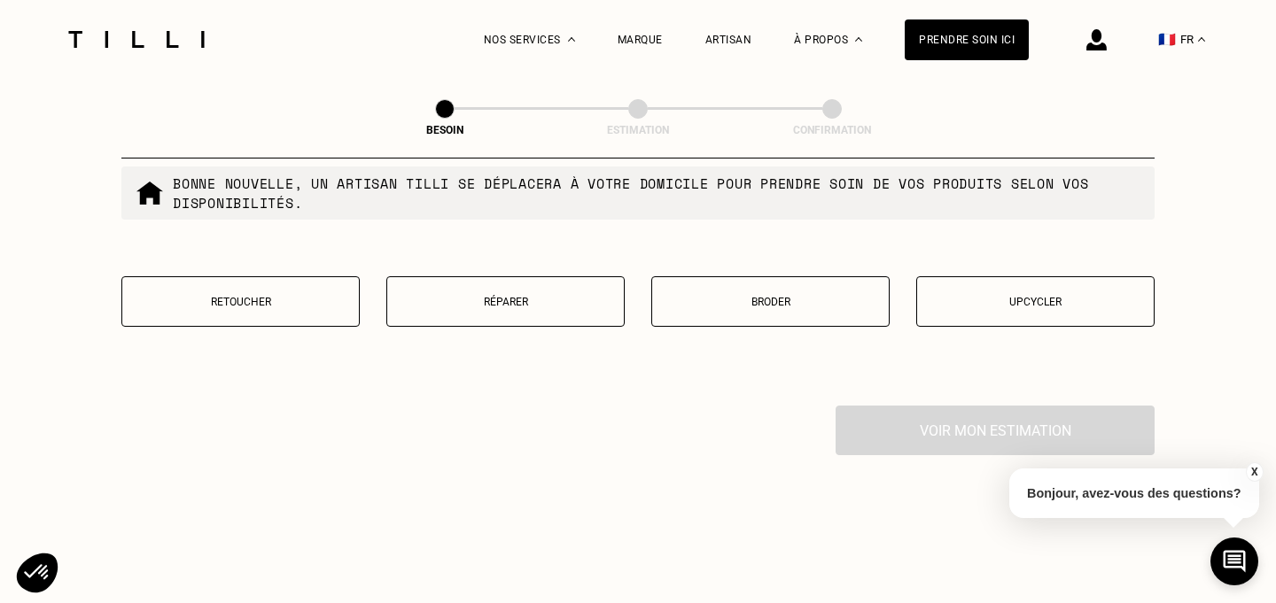
scroll to position [3315, 0]
click at [190, 295] on p "Retoucher" at bounding box center [240, 301] width 219 height 12
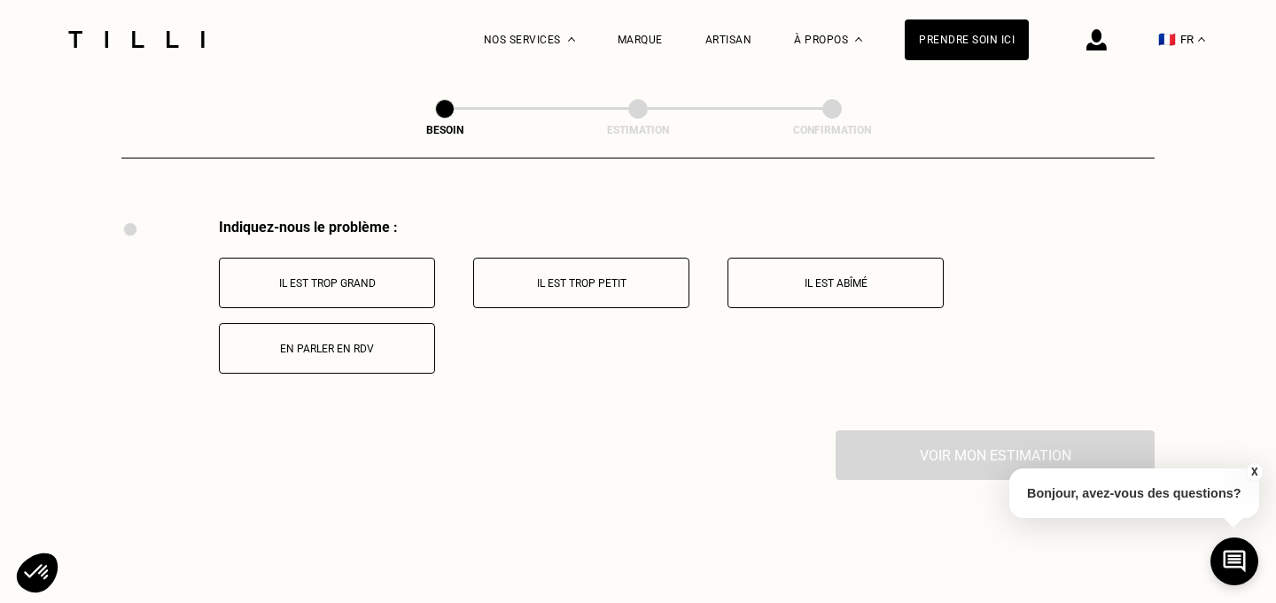
scroll to position [3503, 0]
click at [386, 276] on p "Il est trop grand" at bounding box center [327, 282] width 197 height 12
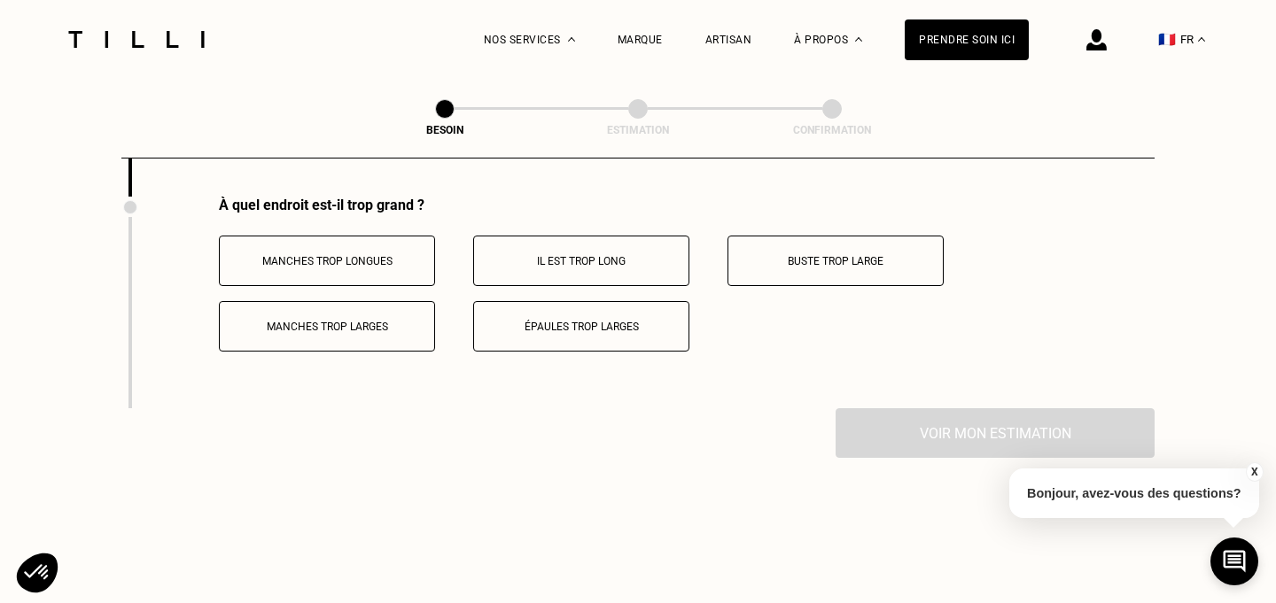
scroll to position [3736, 0]
click at [581, 315] on button "Épaules trop larges" at bounding box center [581, 325] width 216 height 51
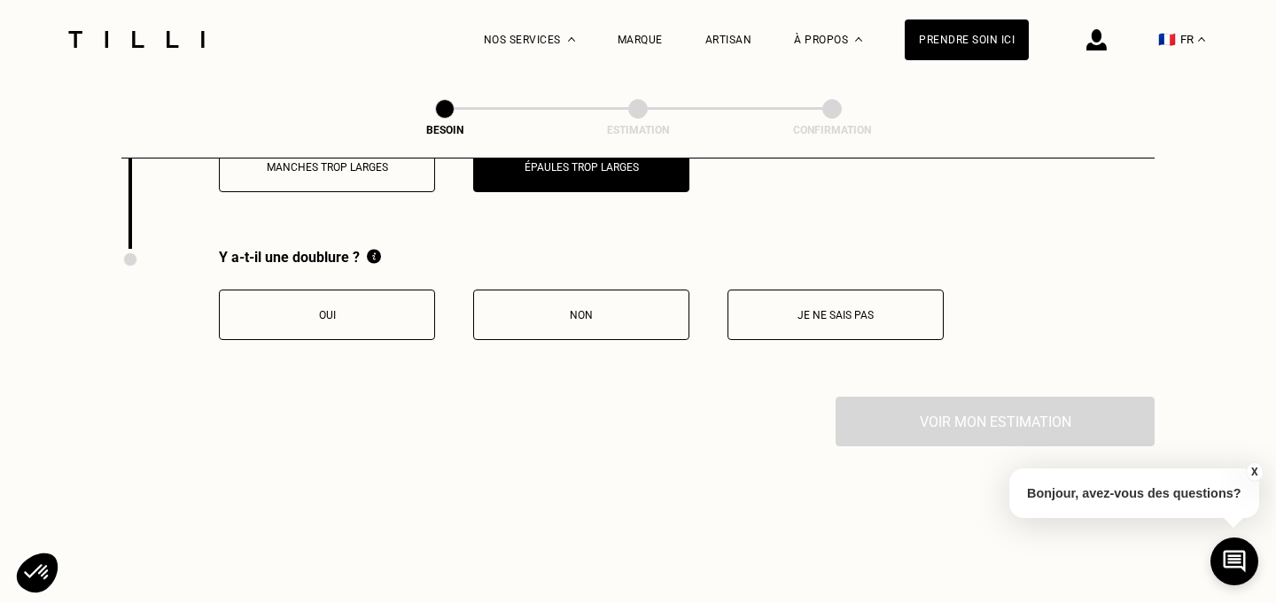
scroll to position [3896, 0]
click at [835, 319] on button "Je ne sais pas" at bounding box center [835, 314] width 216 height 51
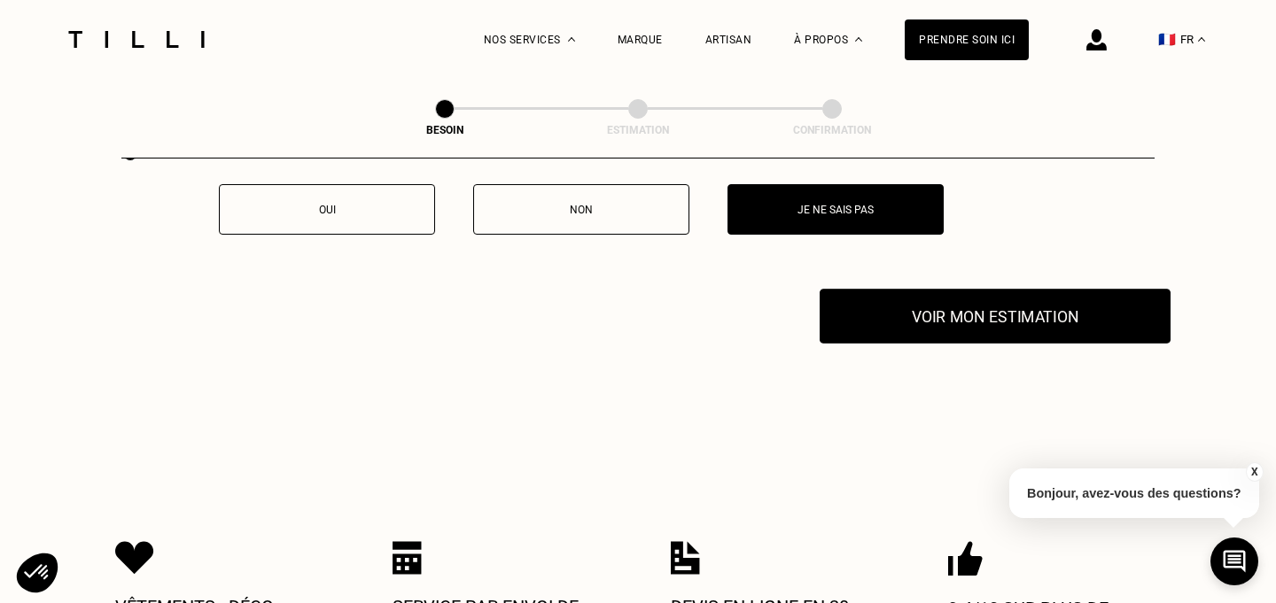
scroll to position [4002, 0]
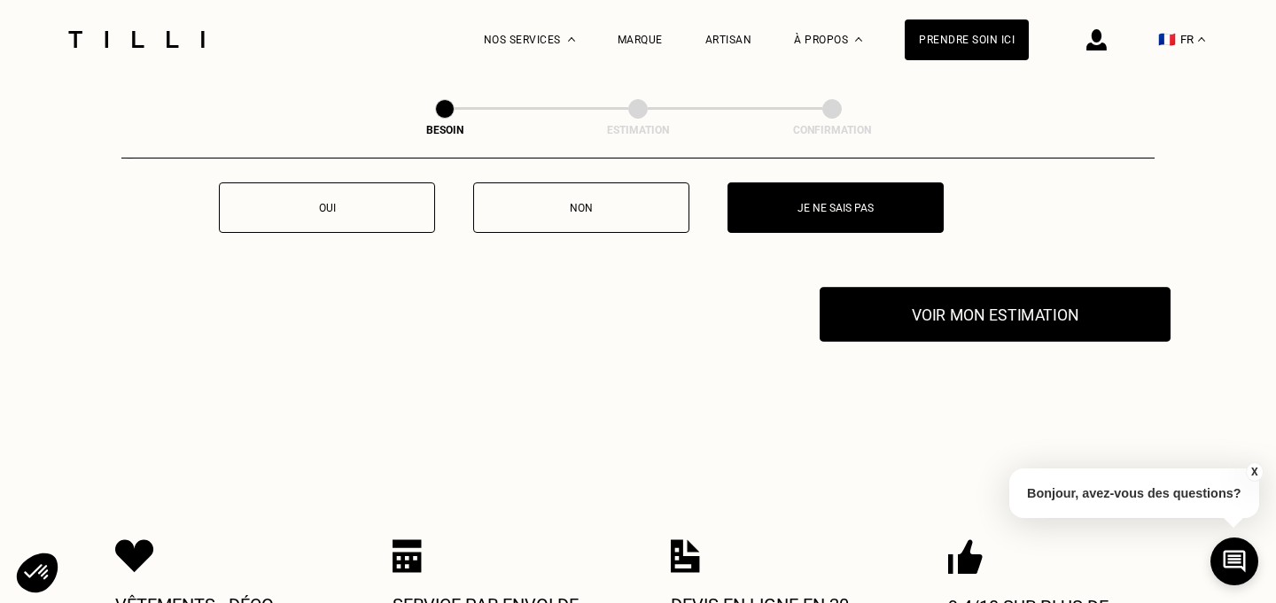
click at [916, 303] on button "Voir mon estimation" at bounding box center [995, 314] width 351 height 55
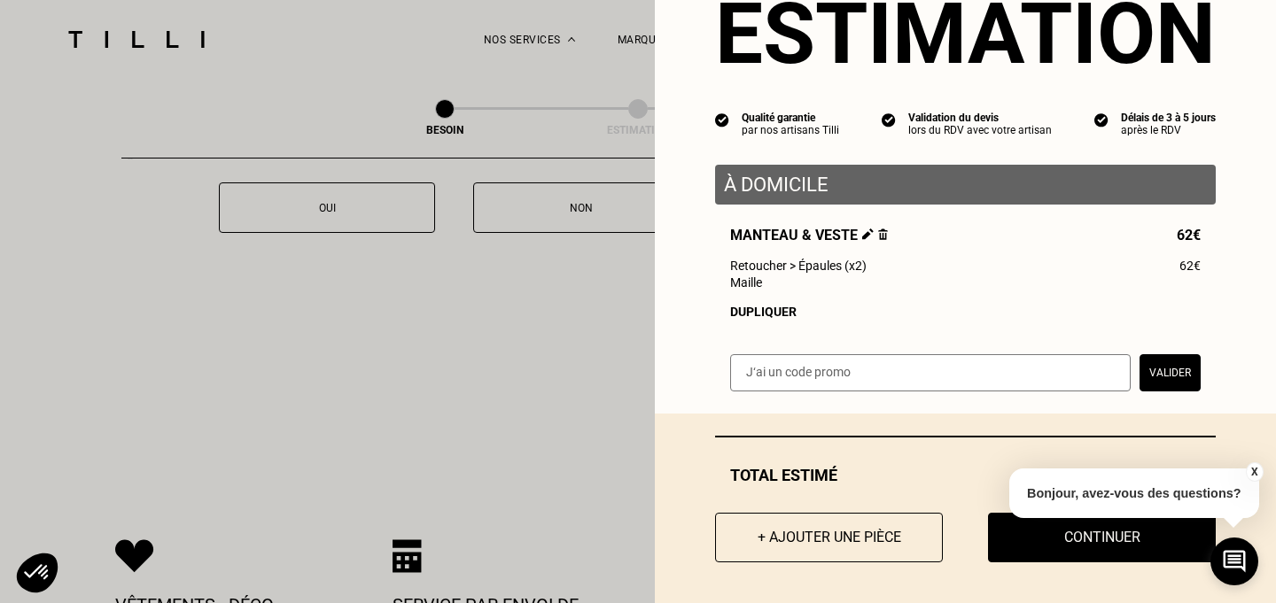
scroll to position [77, 0]
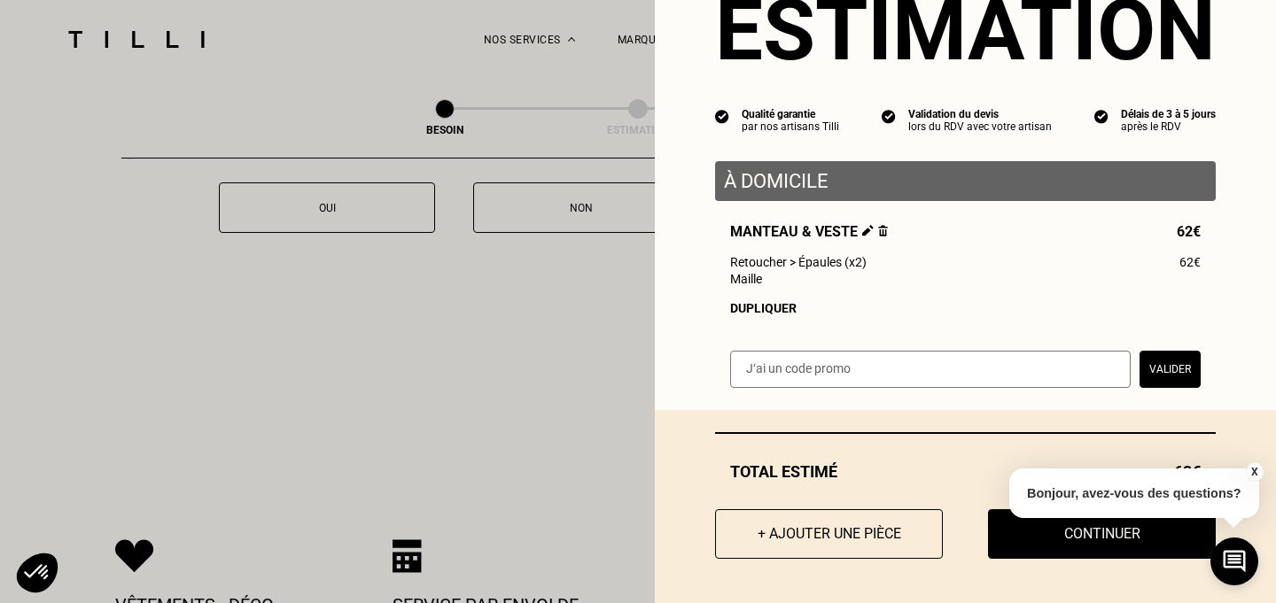
click at [1257, 467] on button "X" at bounding box center [1254, 471] width 18 height 19
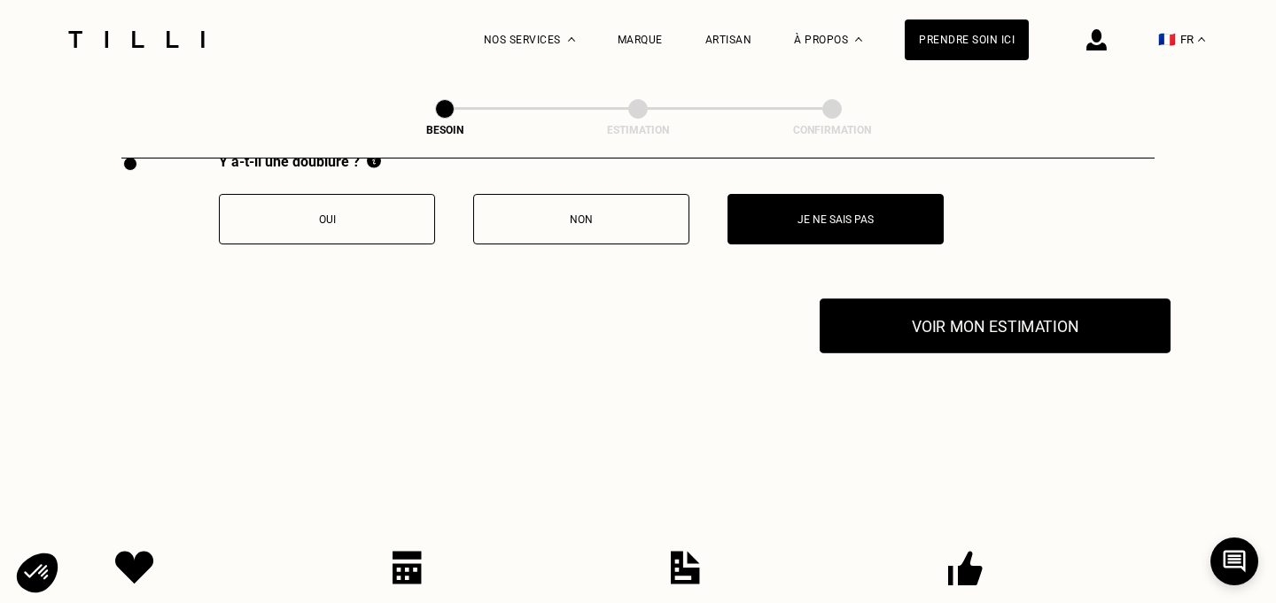
scroll to position [3990, 0]
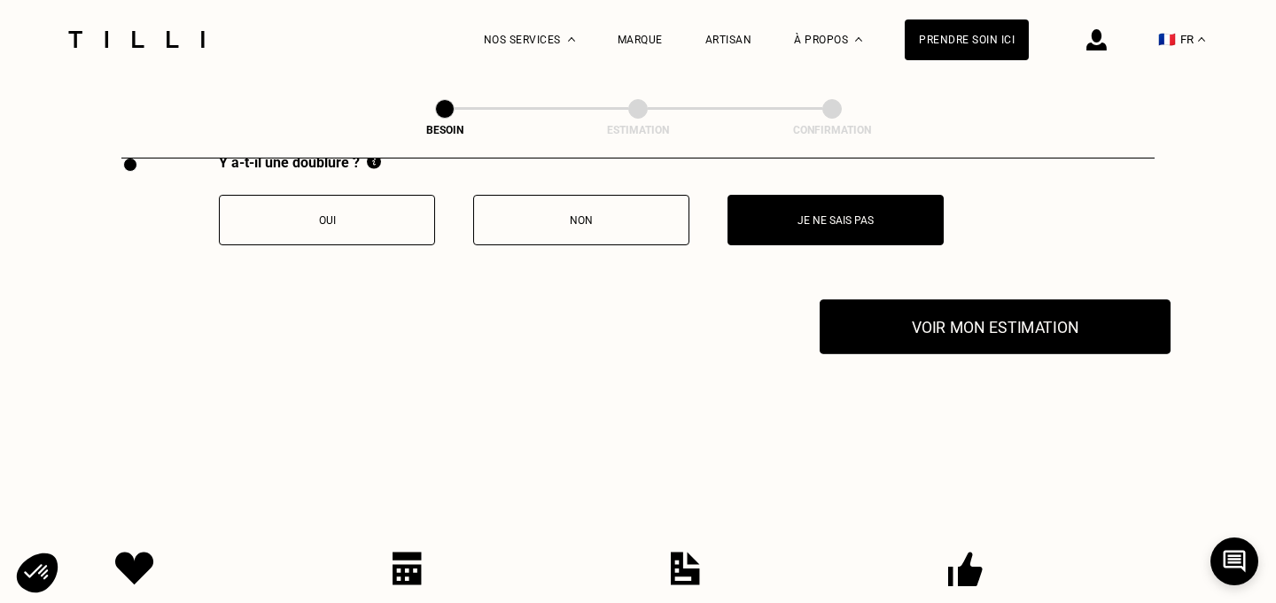
click at [1079, 299] on button "Voir mon estimation" at bounding box center [995, 326] width 351 height 55
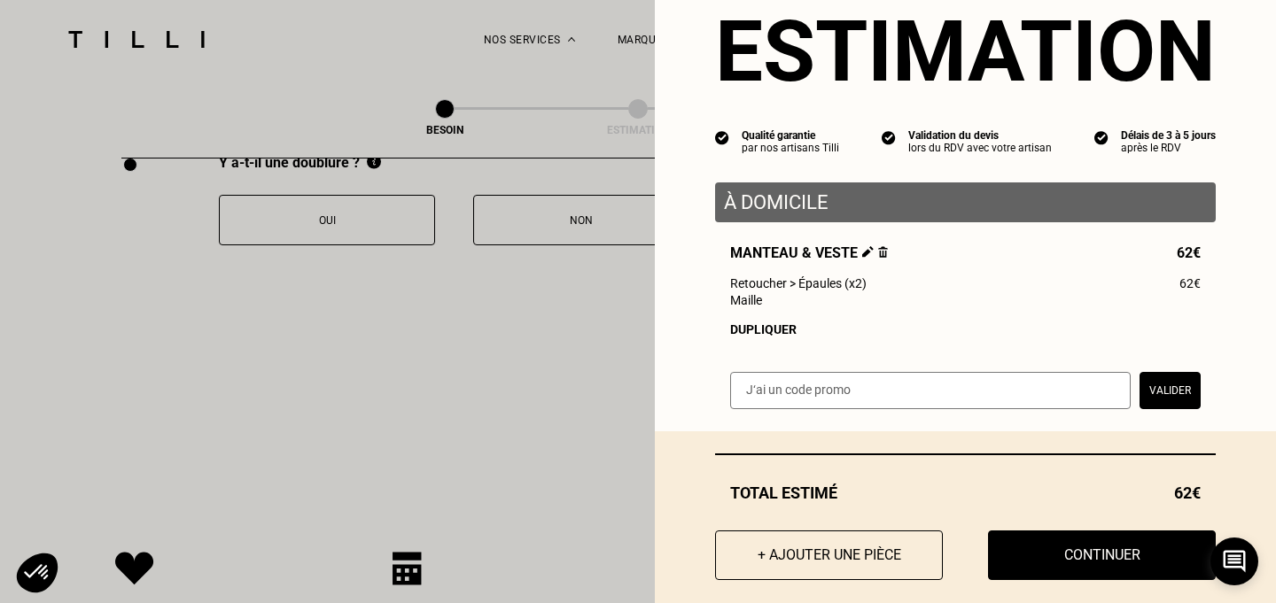
scroll to position [77, 0]
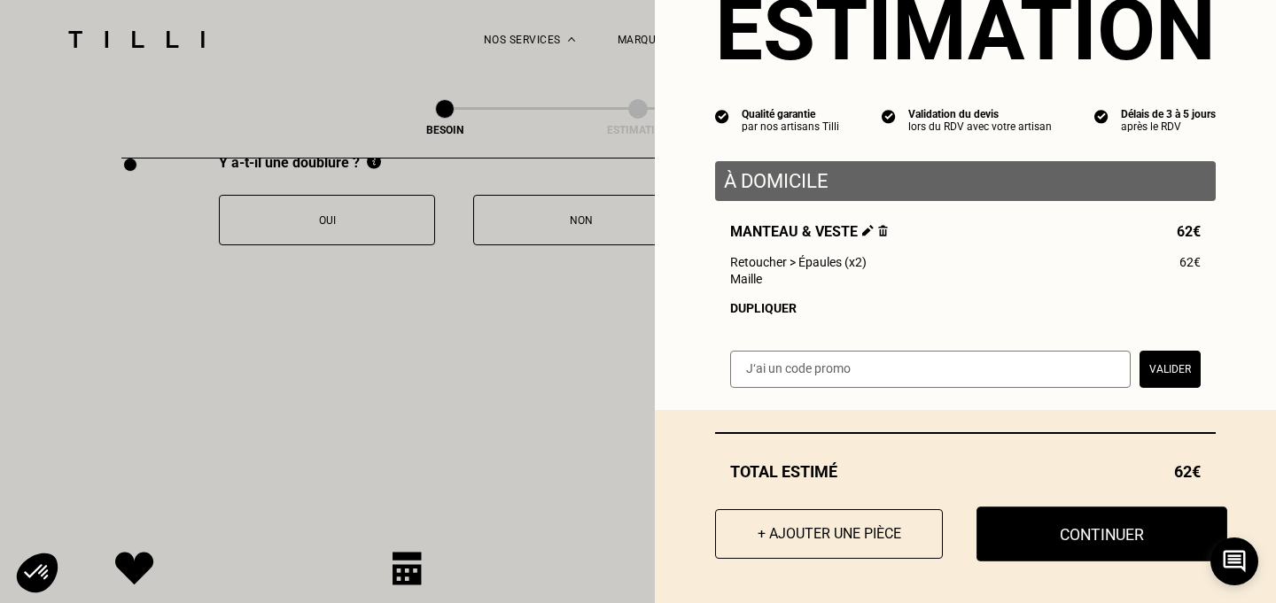
click at [1061, 528] on button "Continuer" at bounding box center [1101, 534] width 251 height 55
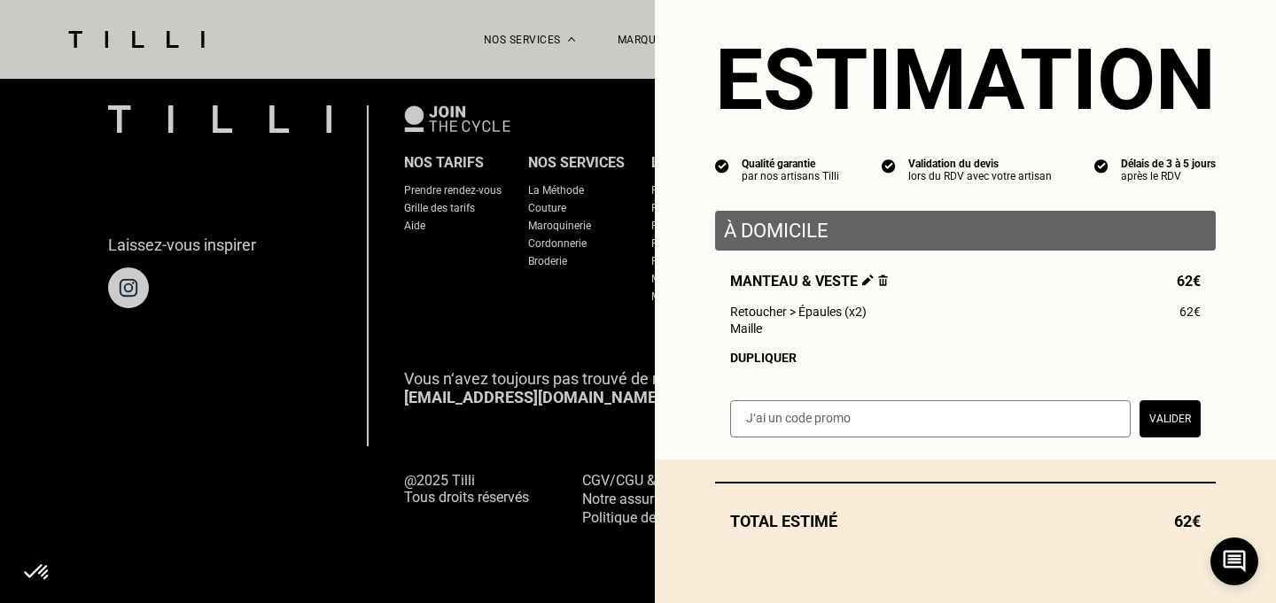
scroll to position [27, 0]
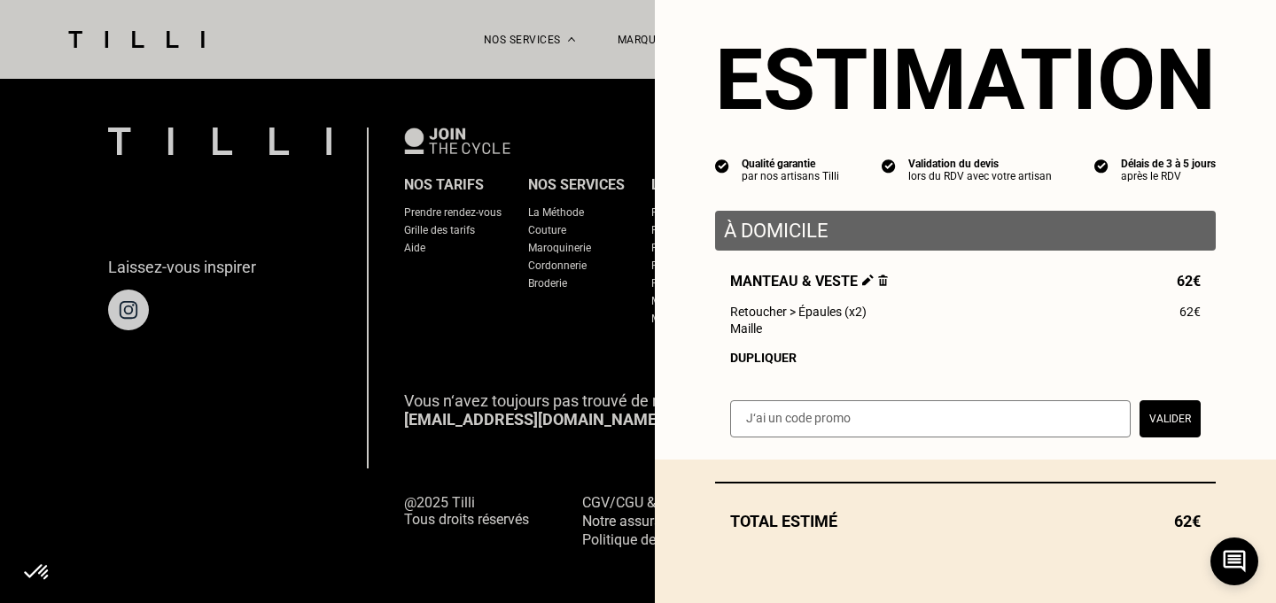
select select "FR"
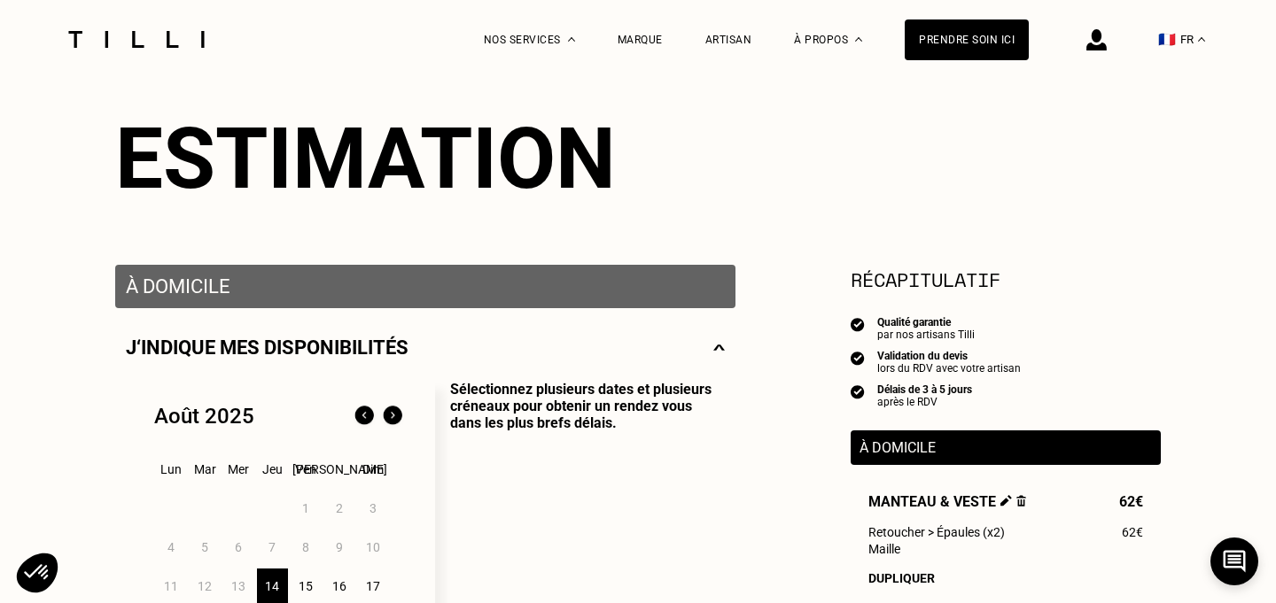
scroll to position [150, 0]
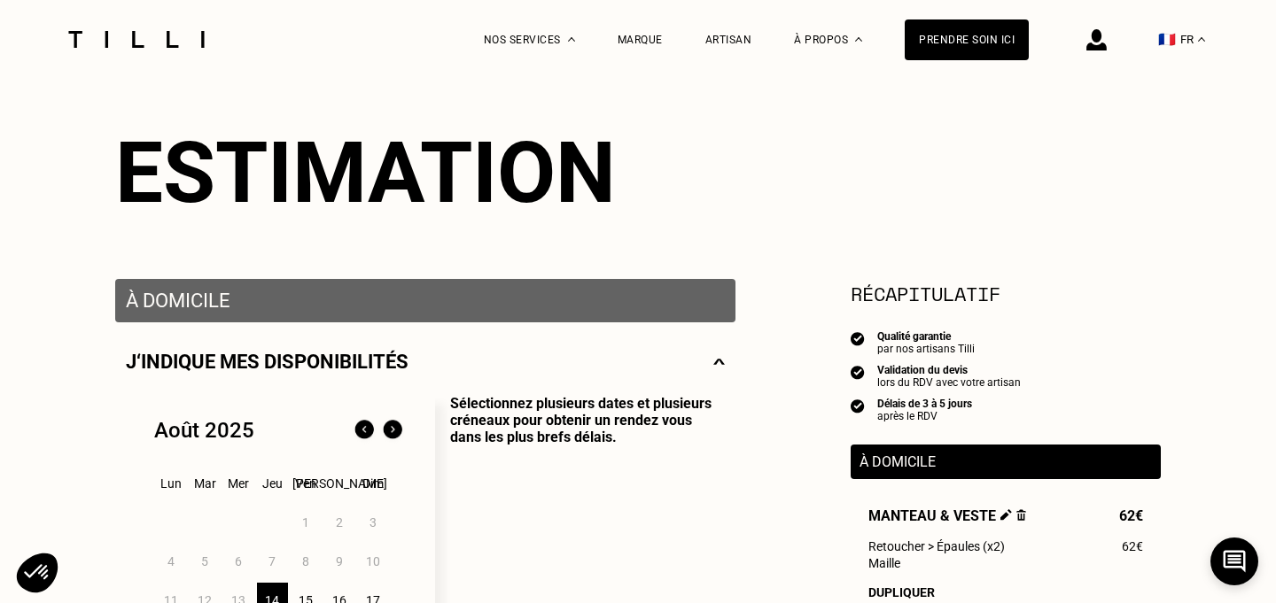
click at [469, 297] on p "À domicile" at bounding box center [425, 301] width 599 height 22
drag, startPoint x: 381, startPoint y: 361, endPoint x: 391, endPoint y: 358, distance: 10.4
click at [381, 361] on p "J‘indique mes disponibilités" at bounding box center [267, 362] width 283 height 22
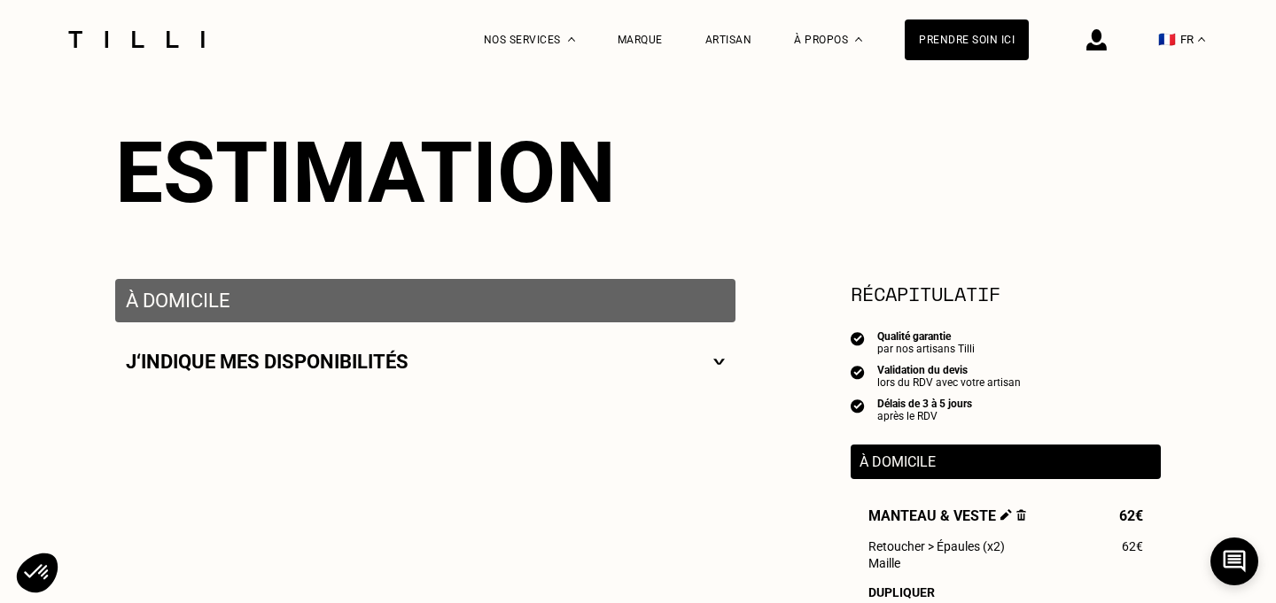
click at [712, 357] on div "J‘indique mes disponibilités" at bounding box center [425, 362] width 599 height 22
select select "FR"
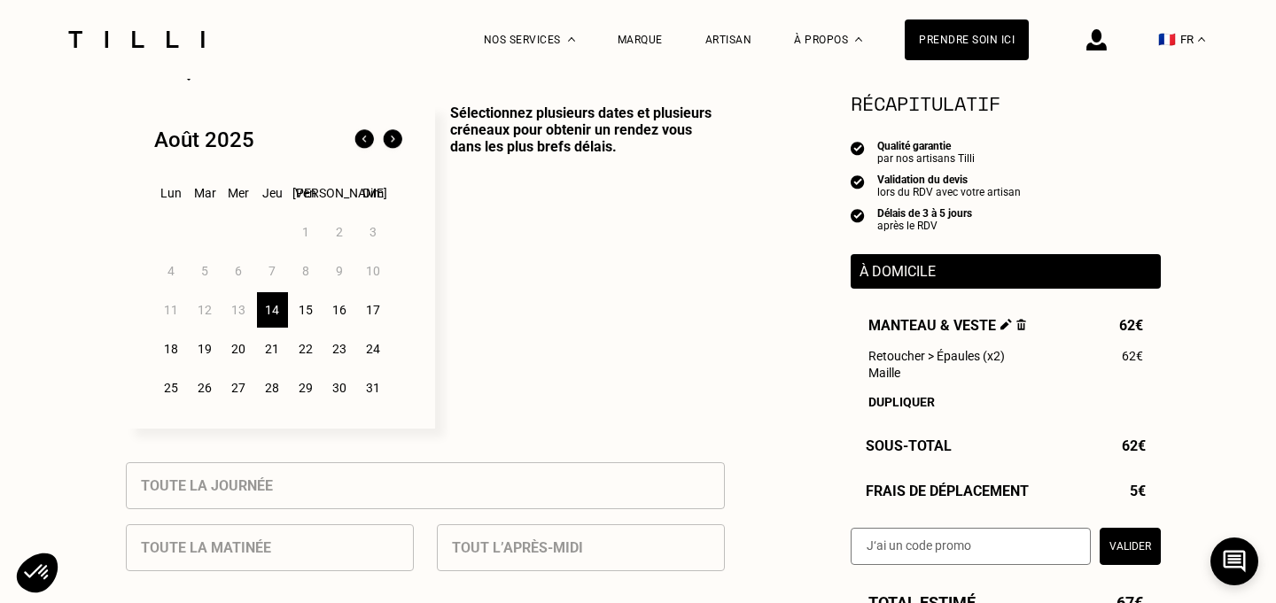
scroll to position [381, 0]
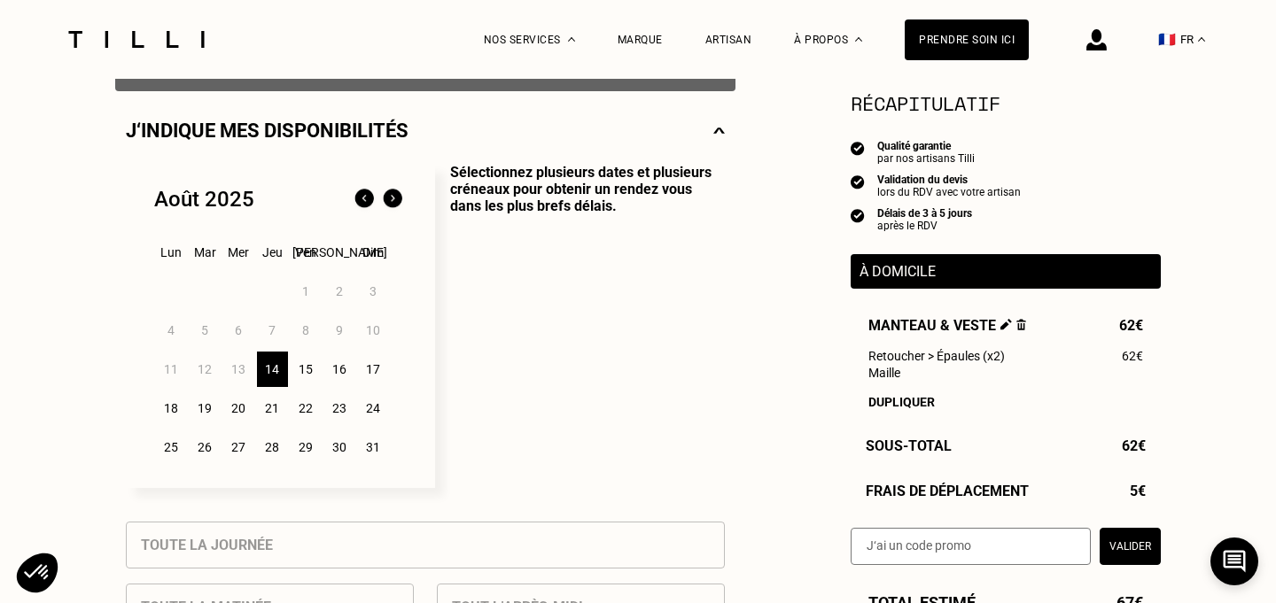
click at [1005, 324] on img at bounding box center [1006, 325] width 12 height 12
select select "FR"
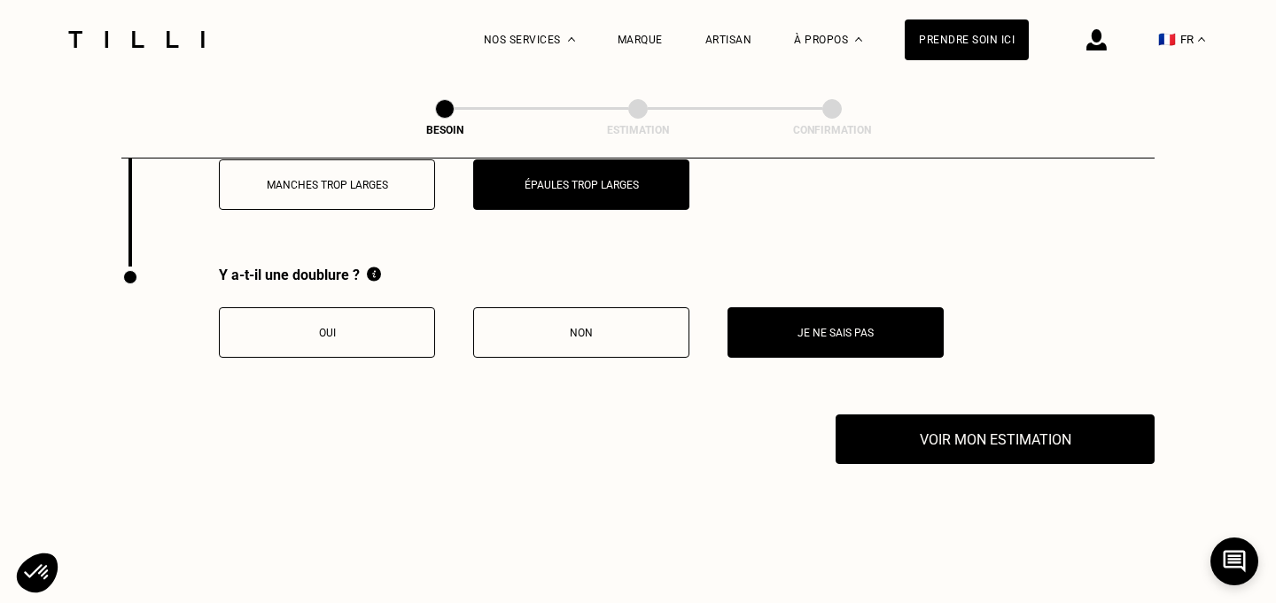
scroll to position [3881, 0]
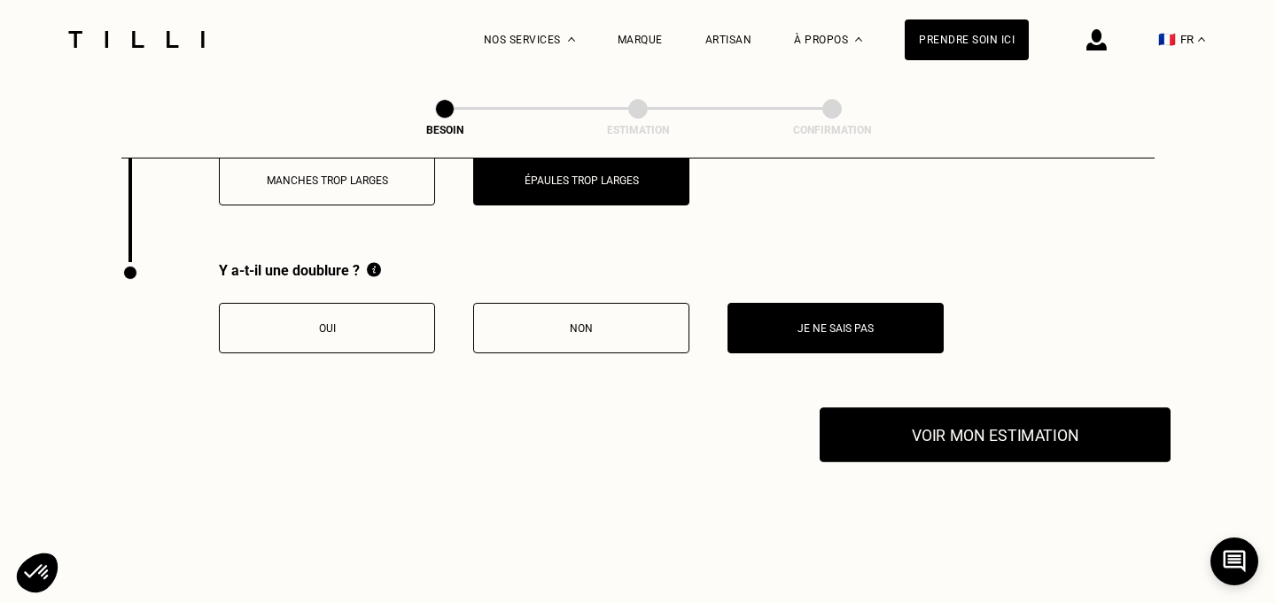
click at [982, 408] on button "Voir mon estimation" at bounding box center [995, 435] width 351 height 55
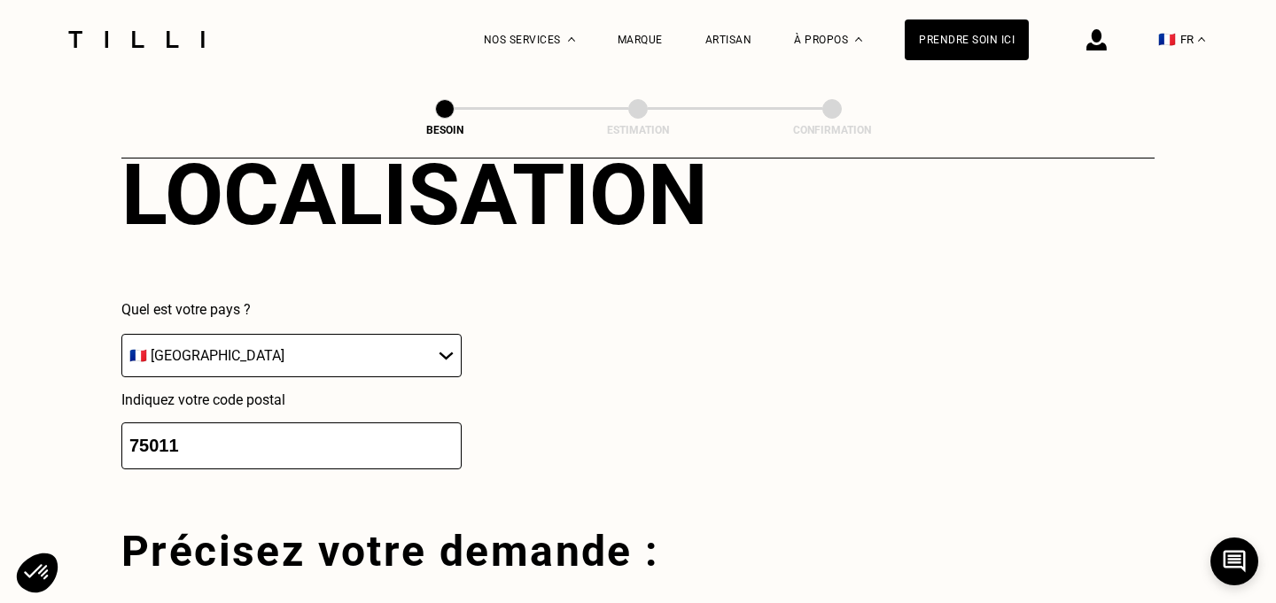
scroll to position [2851, 0]
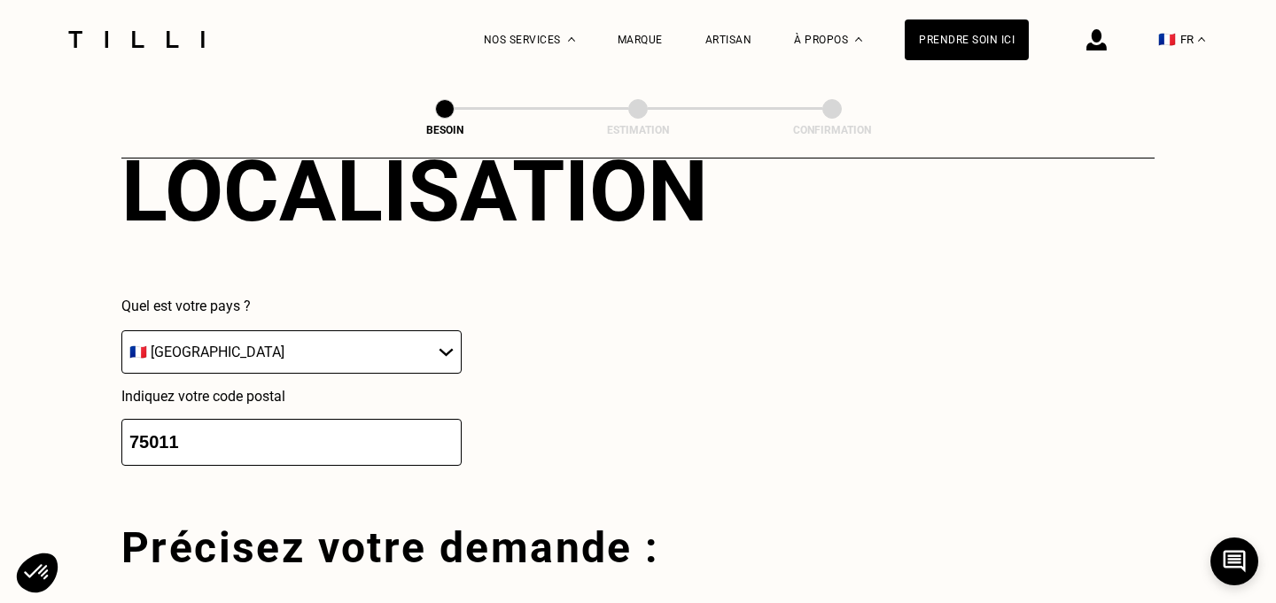
drag, startPoint x: 330, startPoint y: 419, endPoint x: 53, endPoint y: 415, distance: 276.5
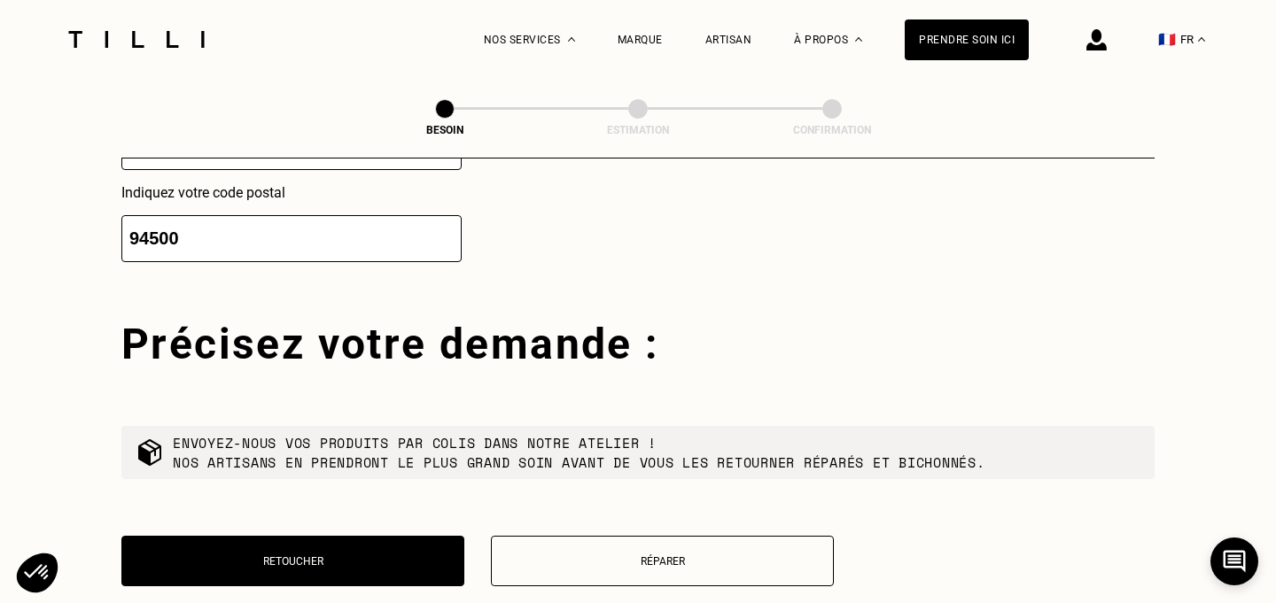
scroll to position [3008, 0]
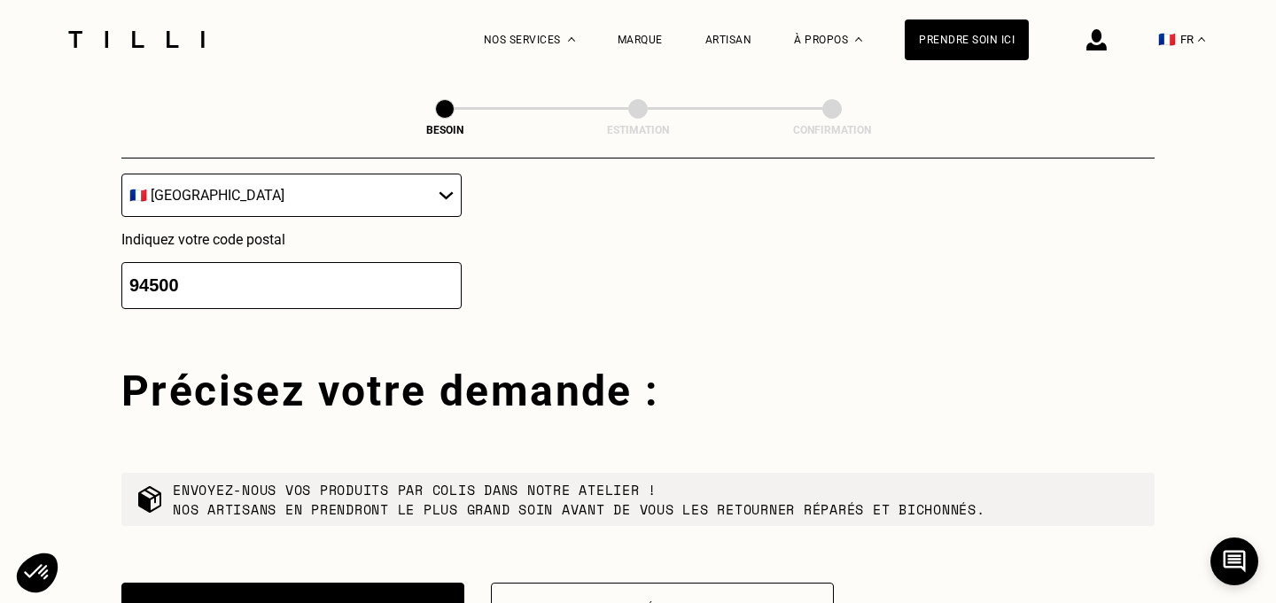
click at [257, 267] on input "94500" at bounding box center [291, 285] width 340 height 47
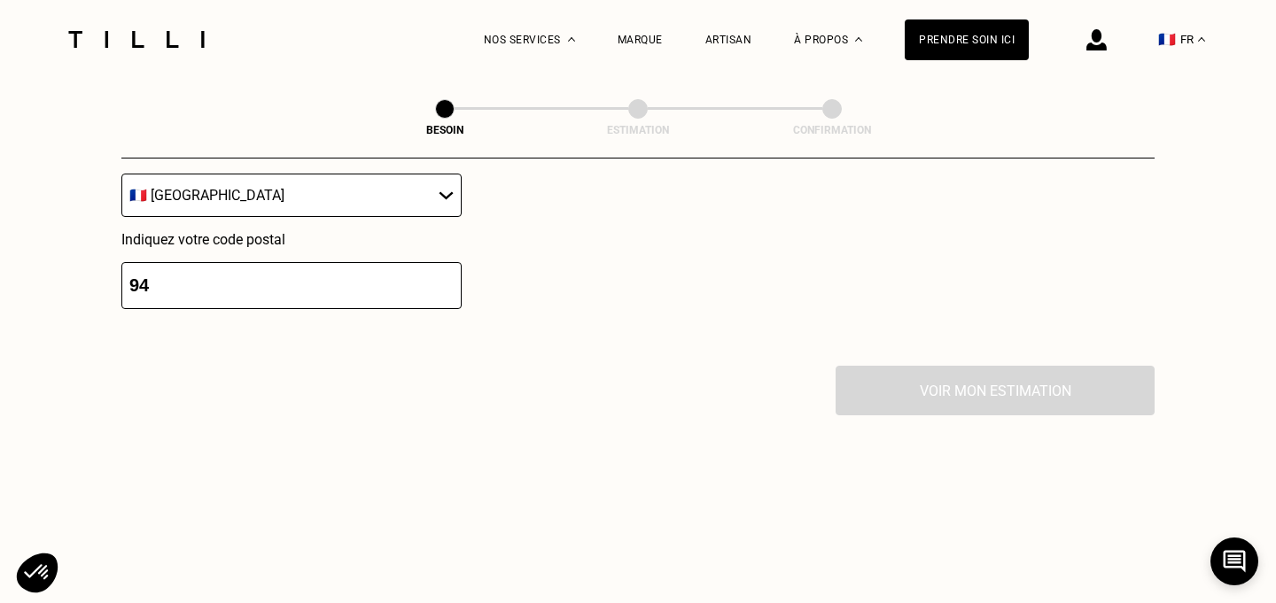
type input "9"
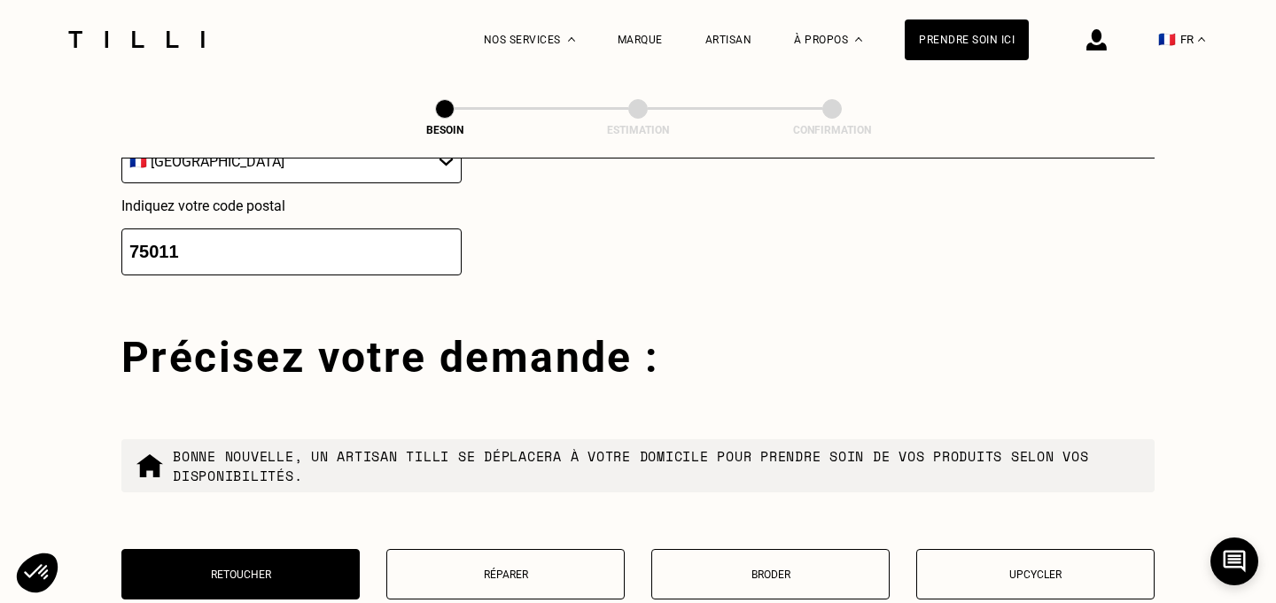
scroll to position [3157, 0]
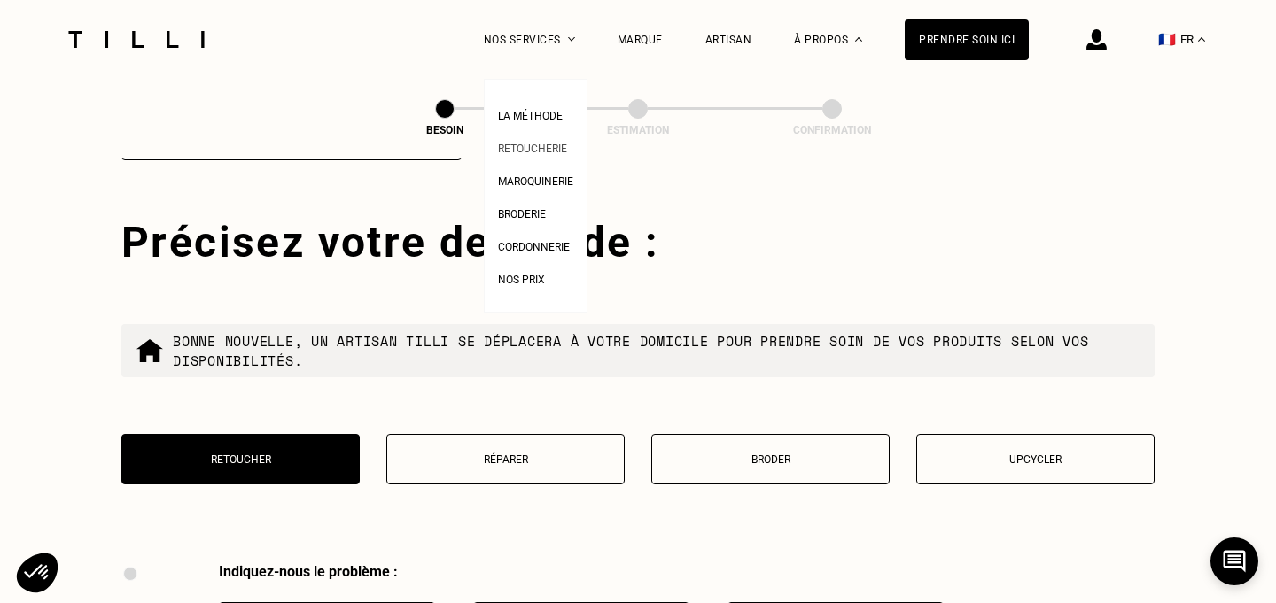
type input "75011"
click at [539, 150] on span "Retoucherie" at bounding box center [532, 149] width 69 height 12
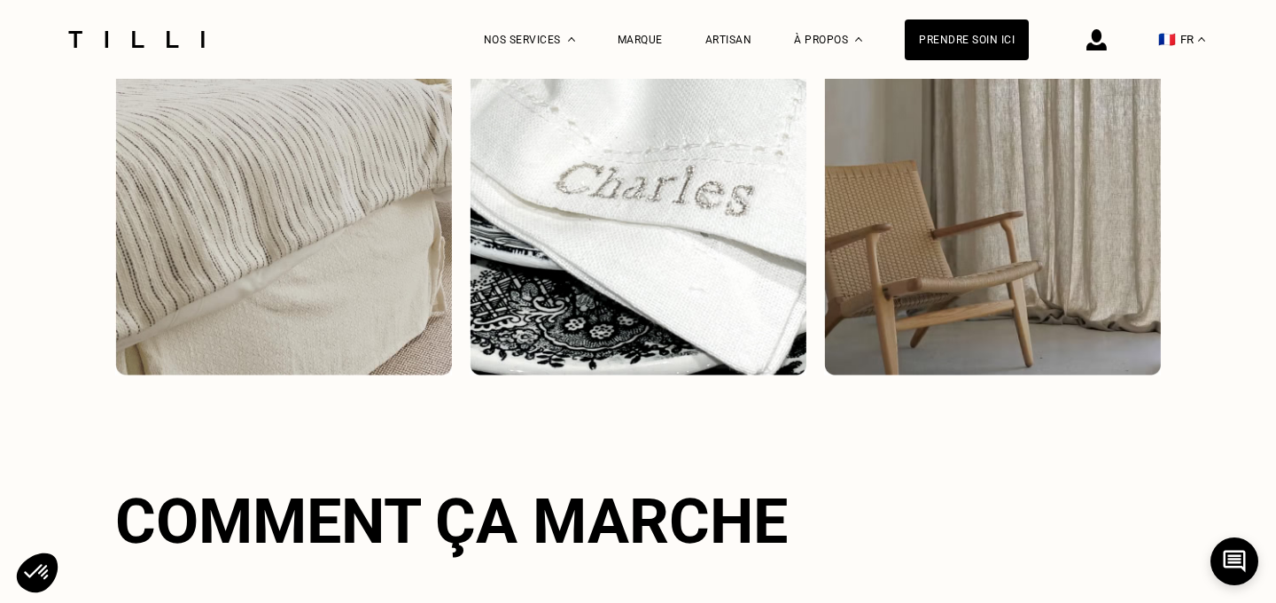
scroll to position [2760, 0]
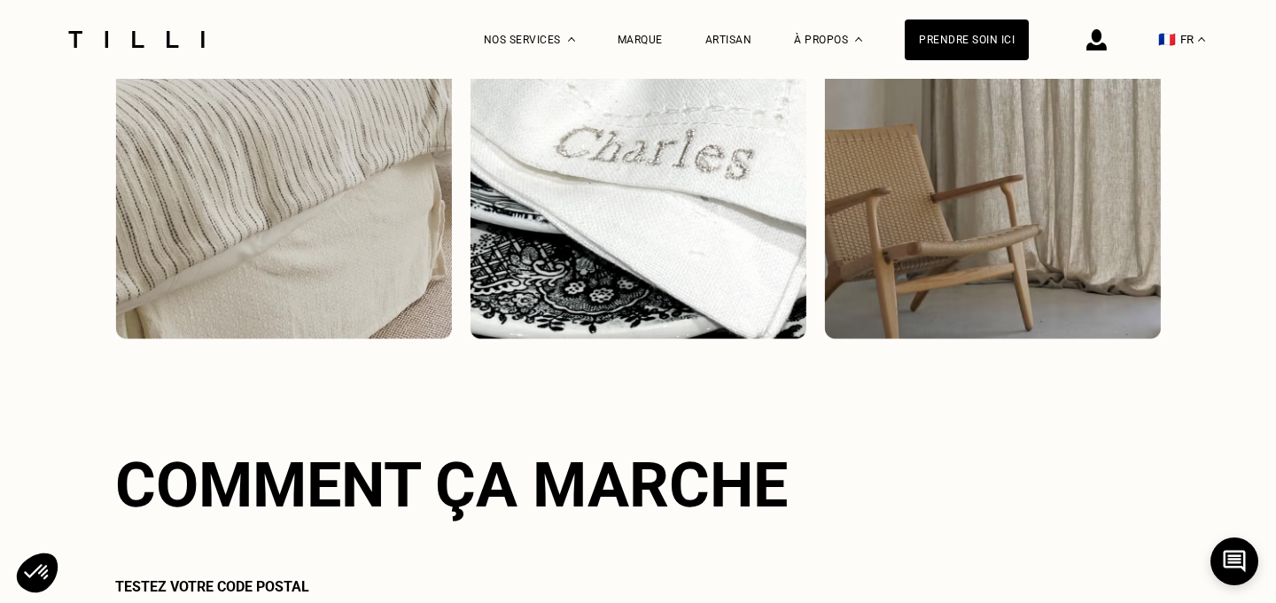
click at [67, 362] on div "La Méthode Retoucherie Maroquinerie Broderie Cordonnerie Nos prix Nos services …" at bounding box center [638, 420] width 1276 height 6202
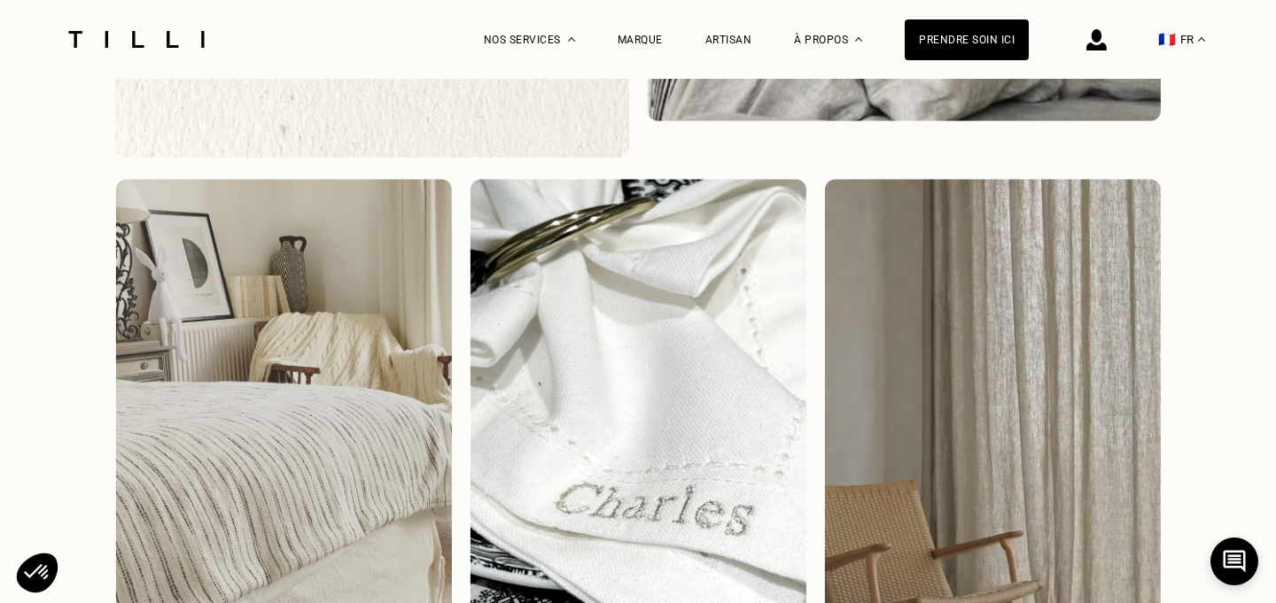
scroll to position [2113, 0]
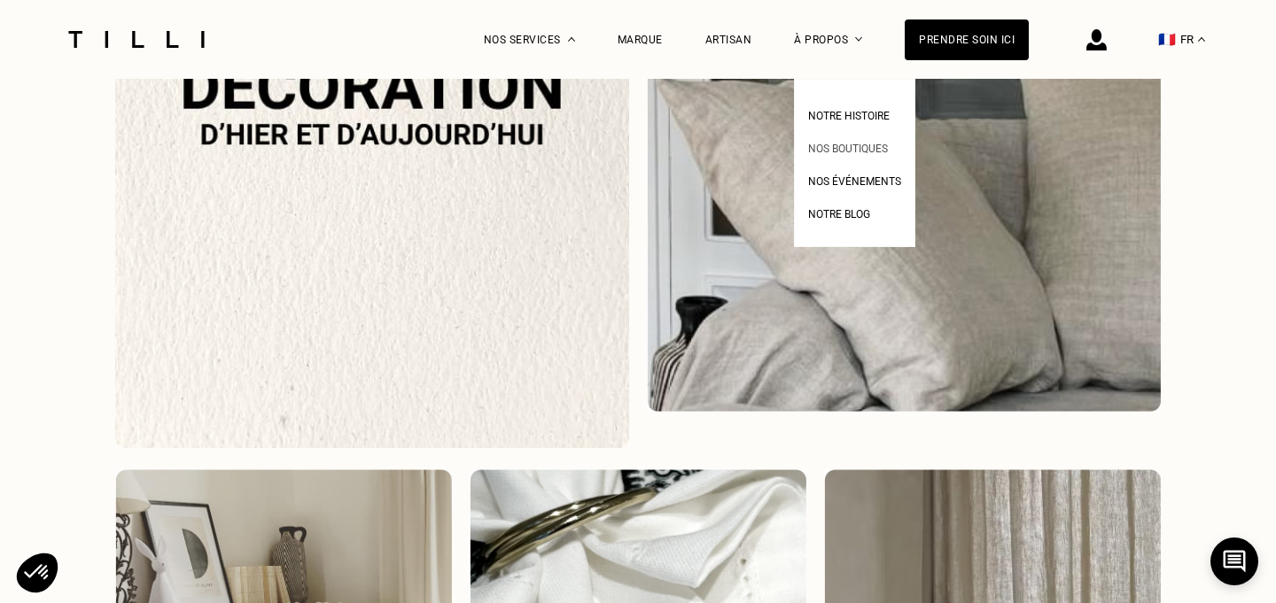
click at [830, 145] on span "Nos boutiques" at bounding box center [848, 149] width 80 height 12
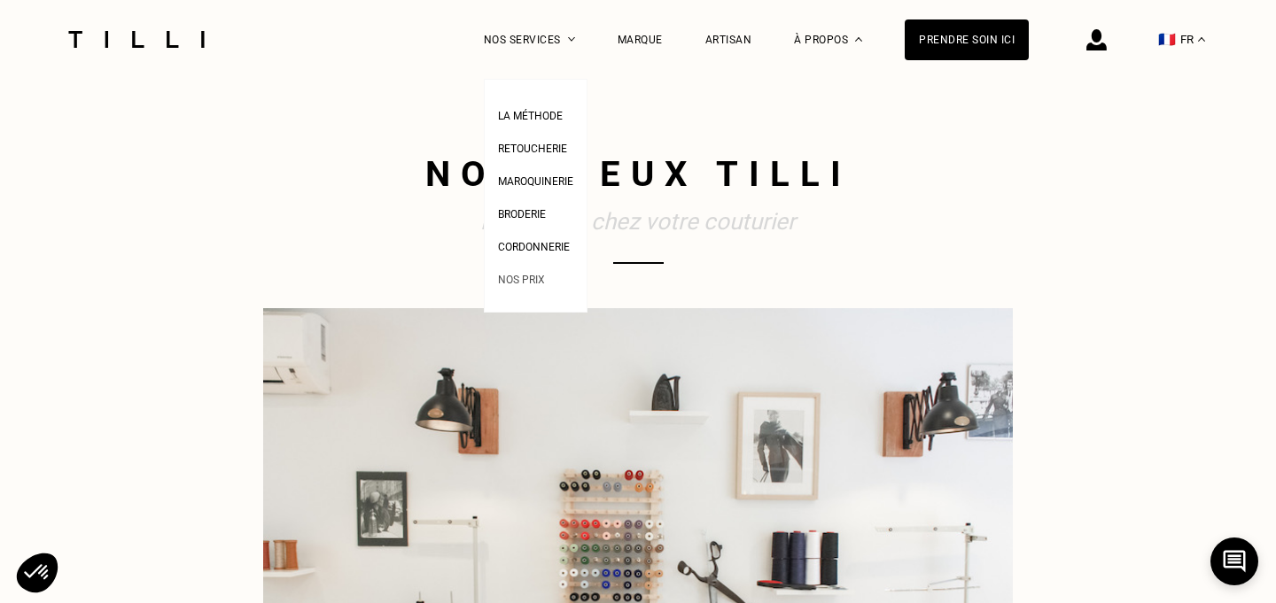
click at [526, 283] on span "Nos prix" at bounding box center [521, 280] width 47 height 12
select select "FR"
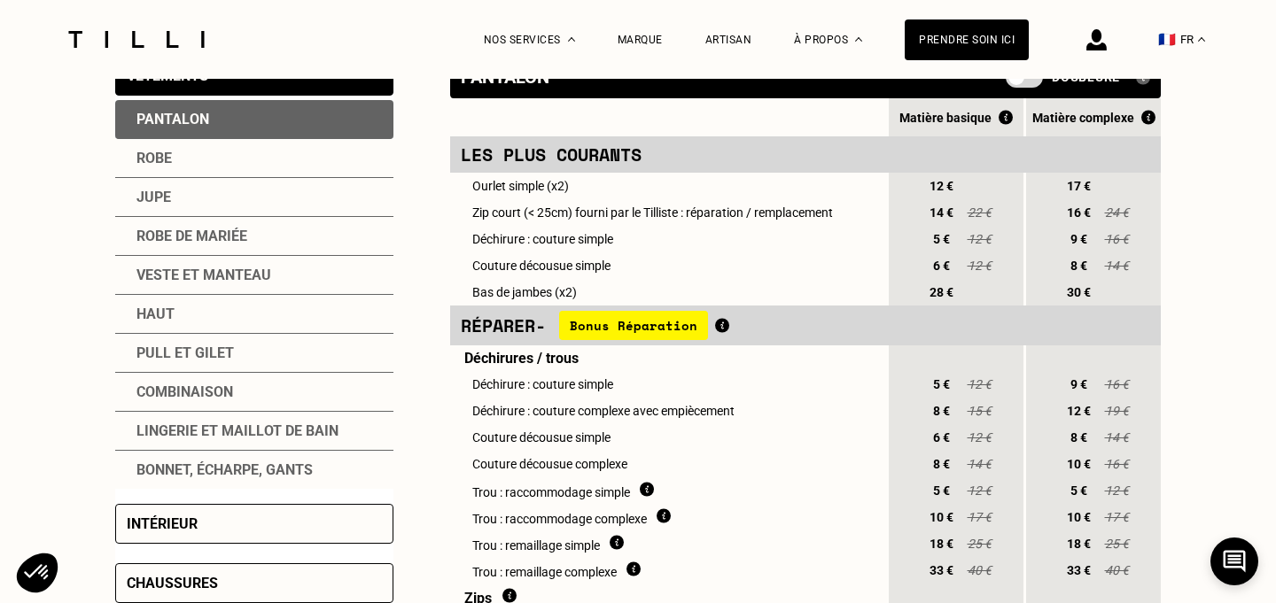
scroll to position [416, 0]
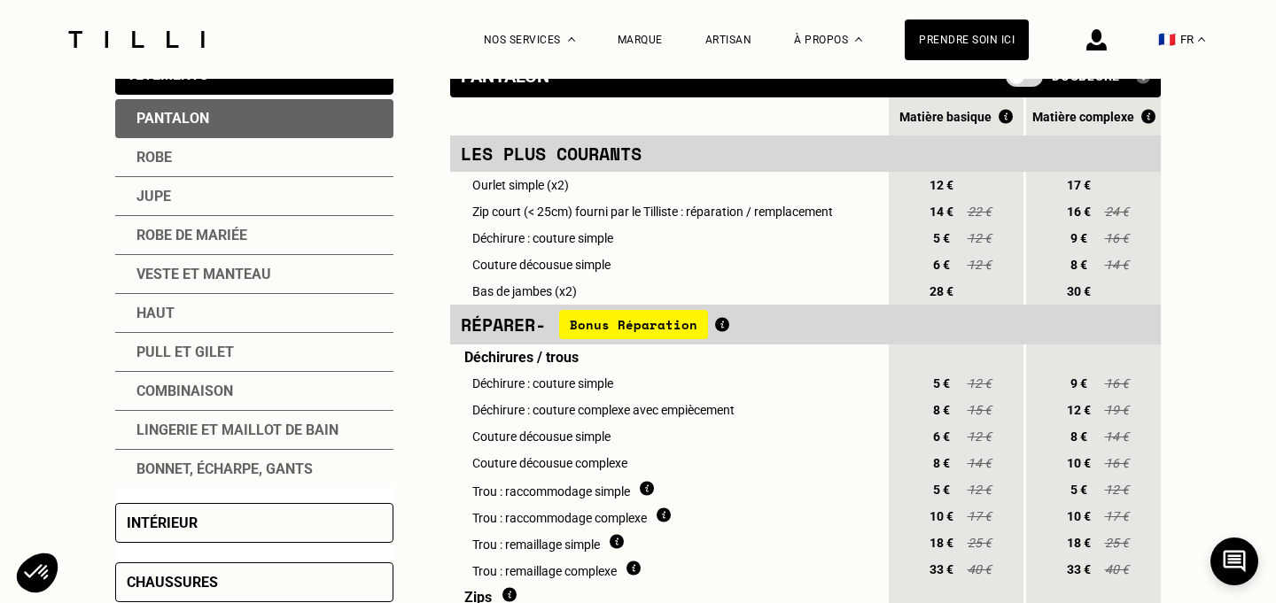
click at [190, 273] on div "Veste et manteau" at bounding box center [254, 274] width 278 height 39
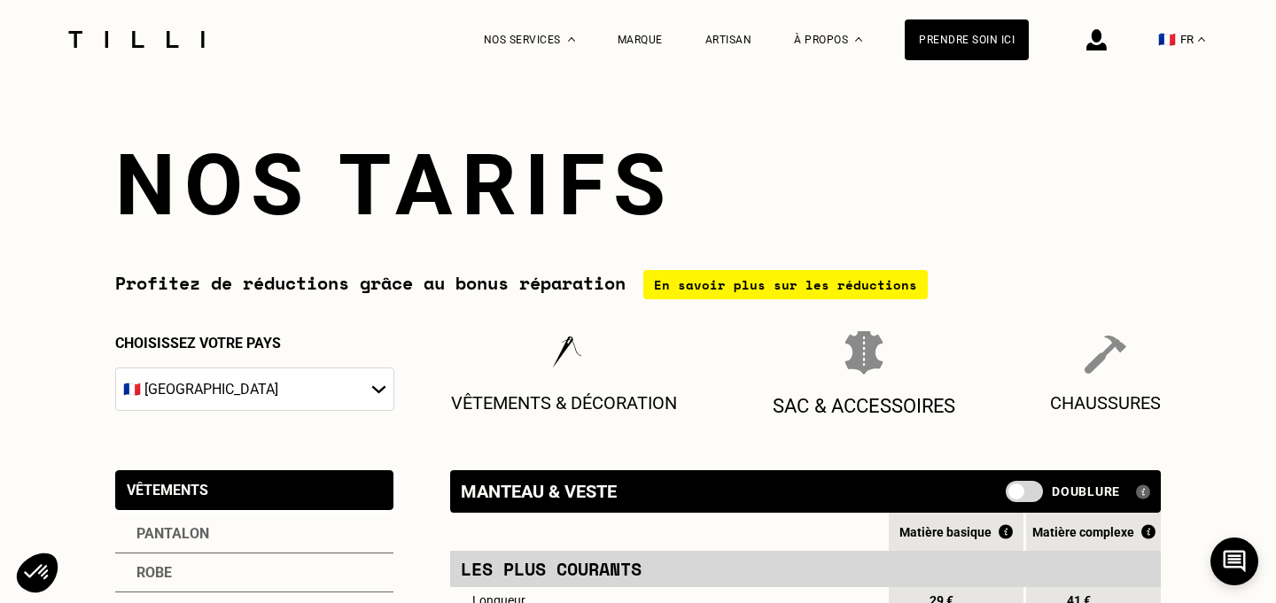
scroll to position [265, 0]
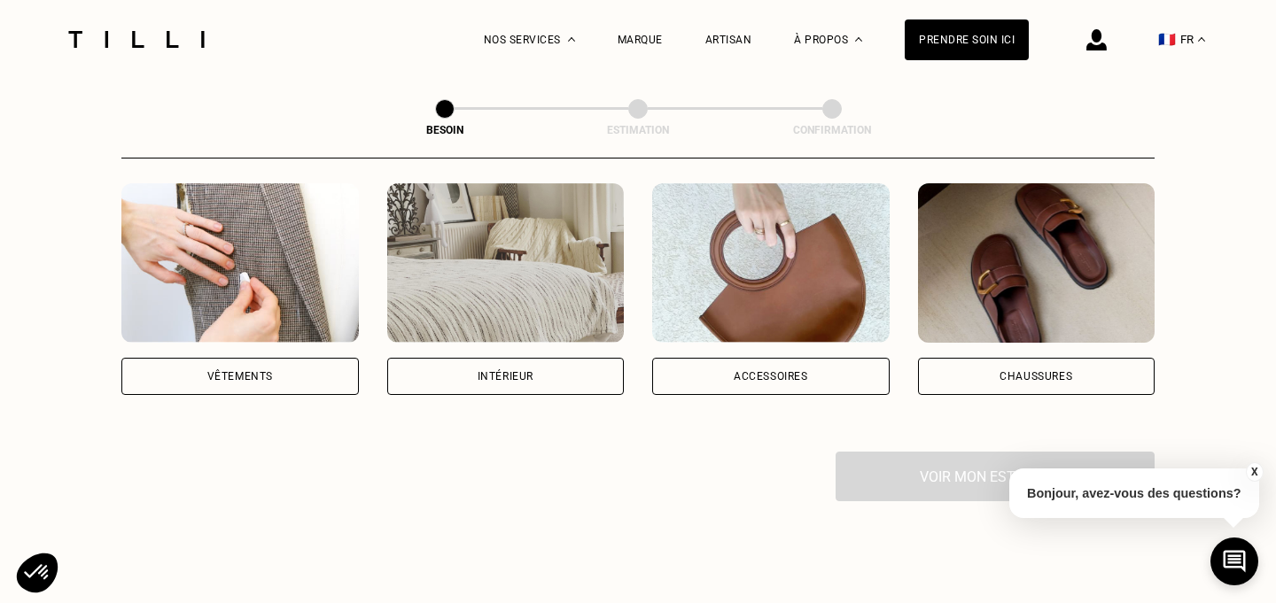
scroll to position [184, 0]
